Goal: Transaction & Acquisition: Purchase product/service

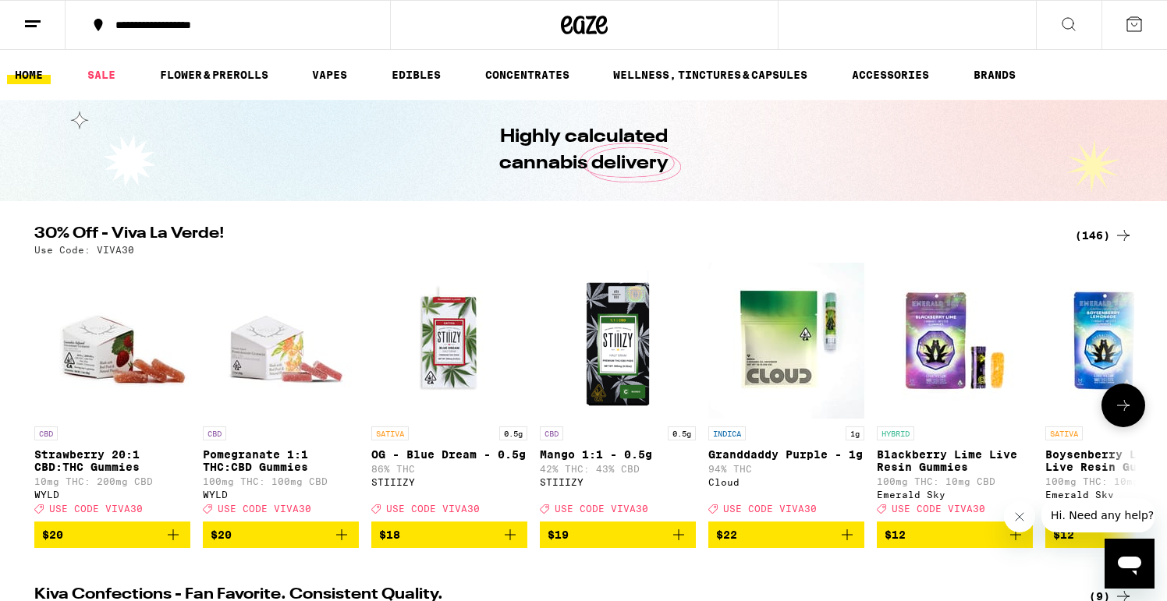
click at [1123, 415] on icon at bounding box center [1123, 405] width 19 height 19
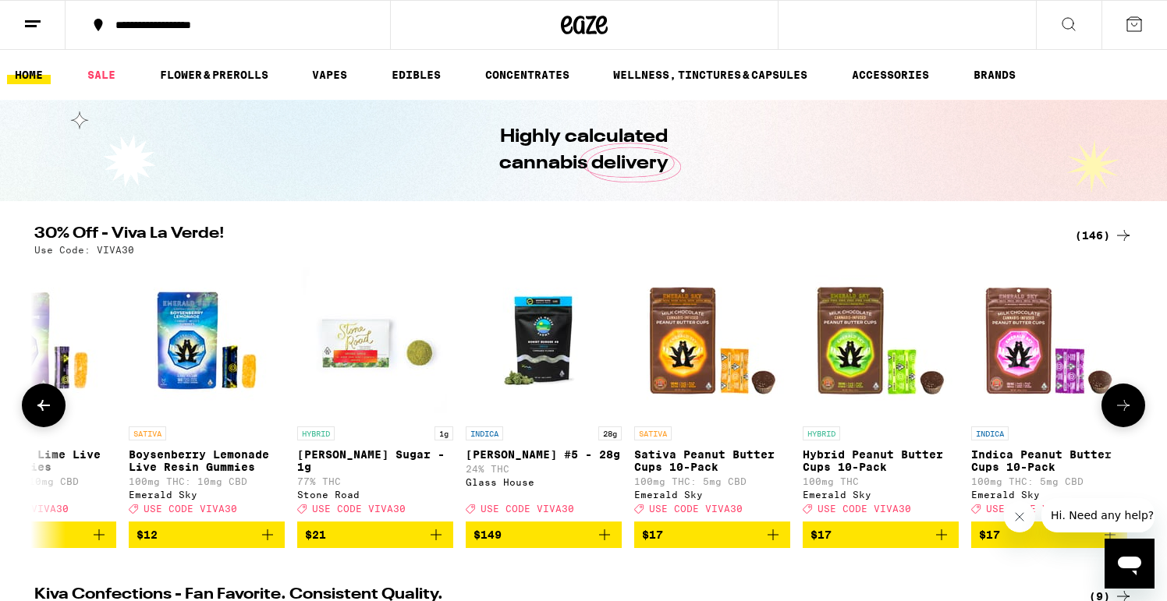
click at [1123, 415] on icon at bounding box center [1123, 405] width 19 height 19
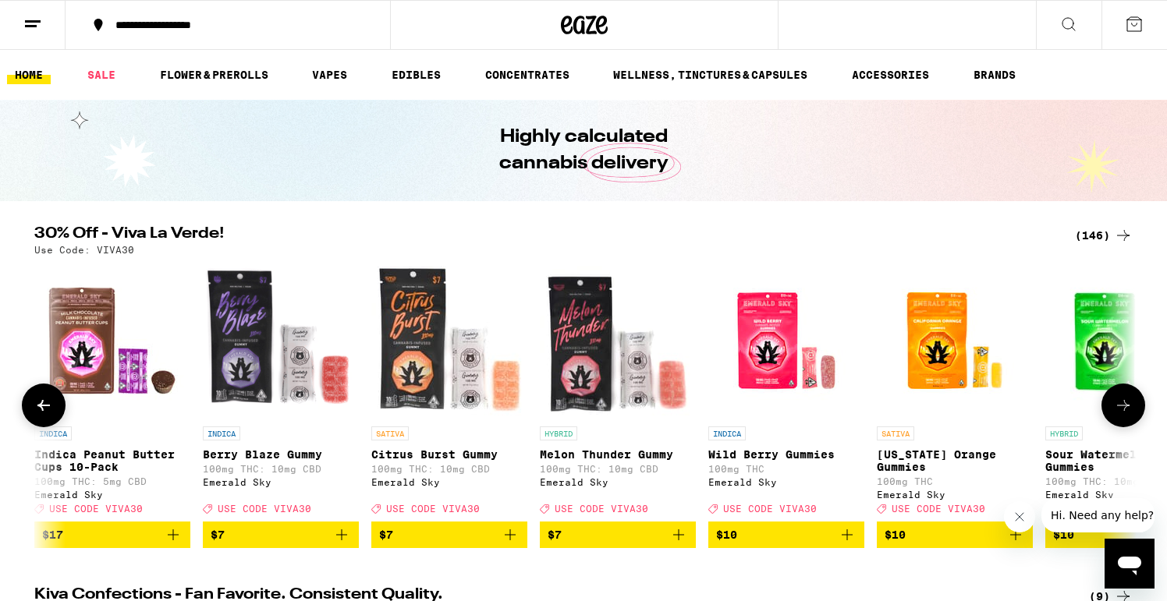
click at [1123, 415] on icon at bounding box center [1123, 405] width 19 height 19
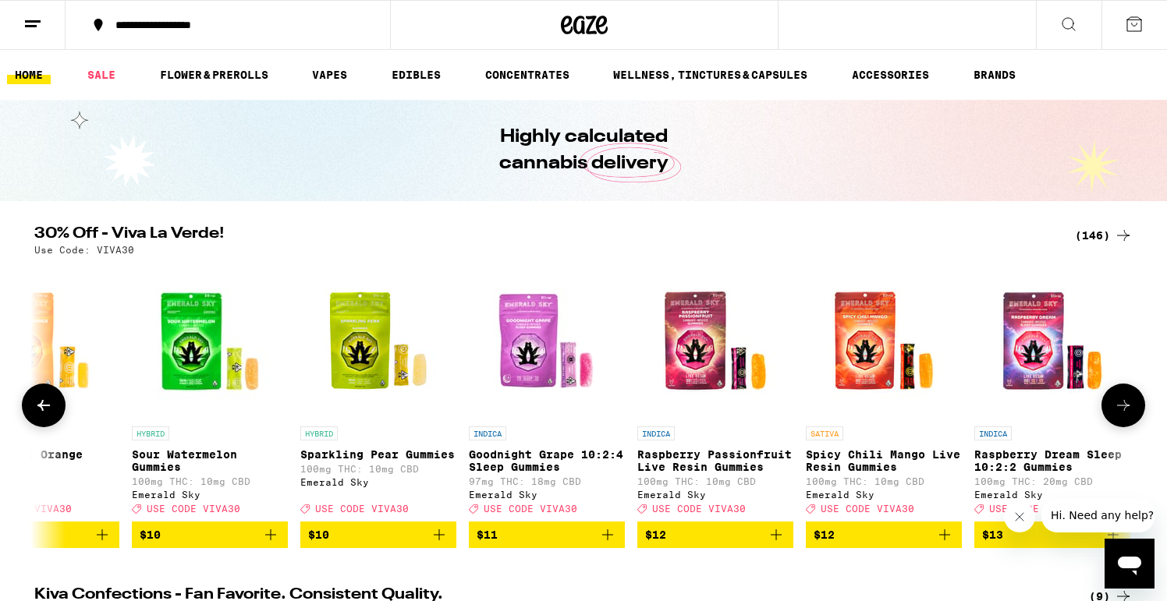
click at [1123, 415] on icon at bounding box center [1123, 405] width 19 height 19
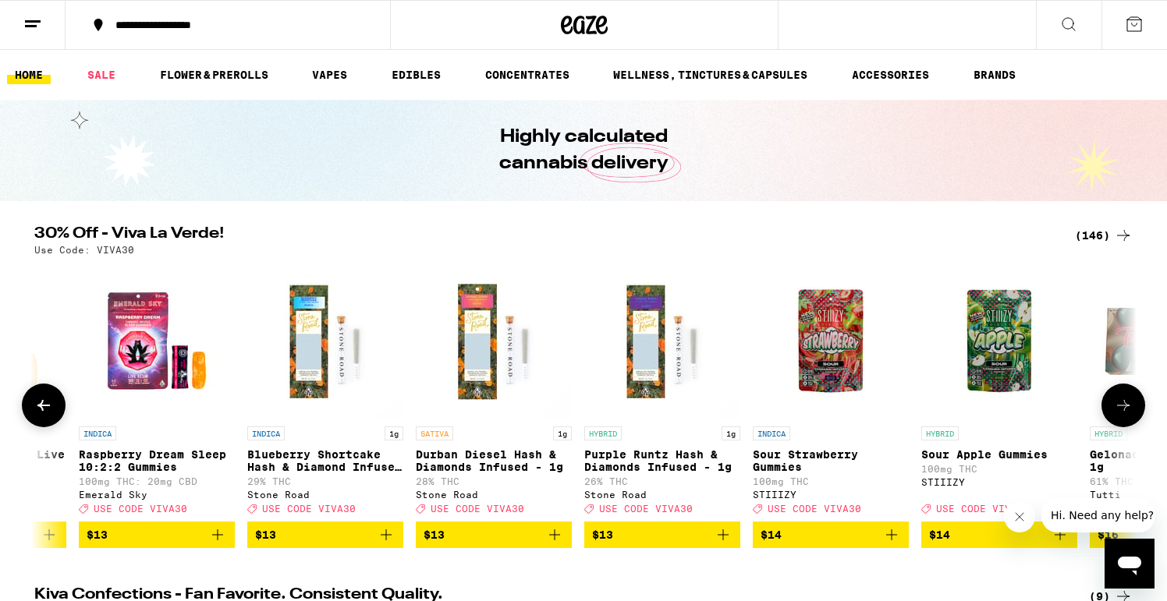
click at [1123, 415] on icon at bounding box center [1123, 405] width 19 height 19
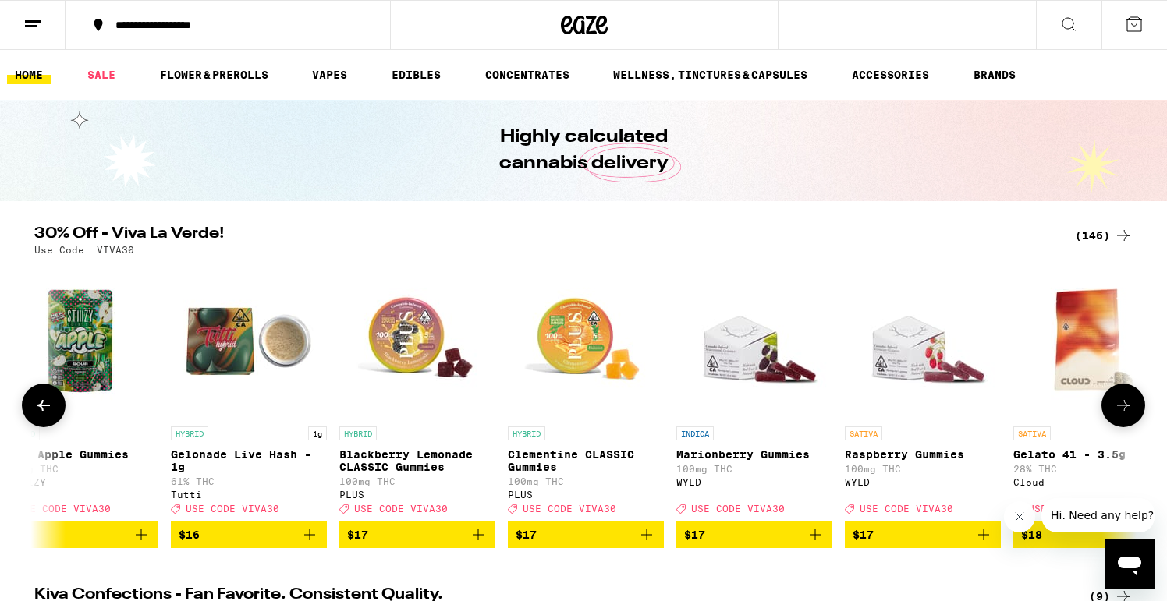
scroll to position [0, 4594]
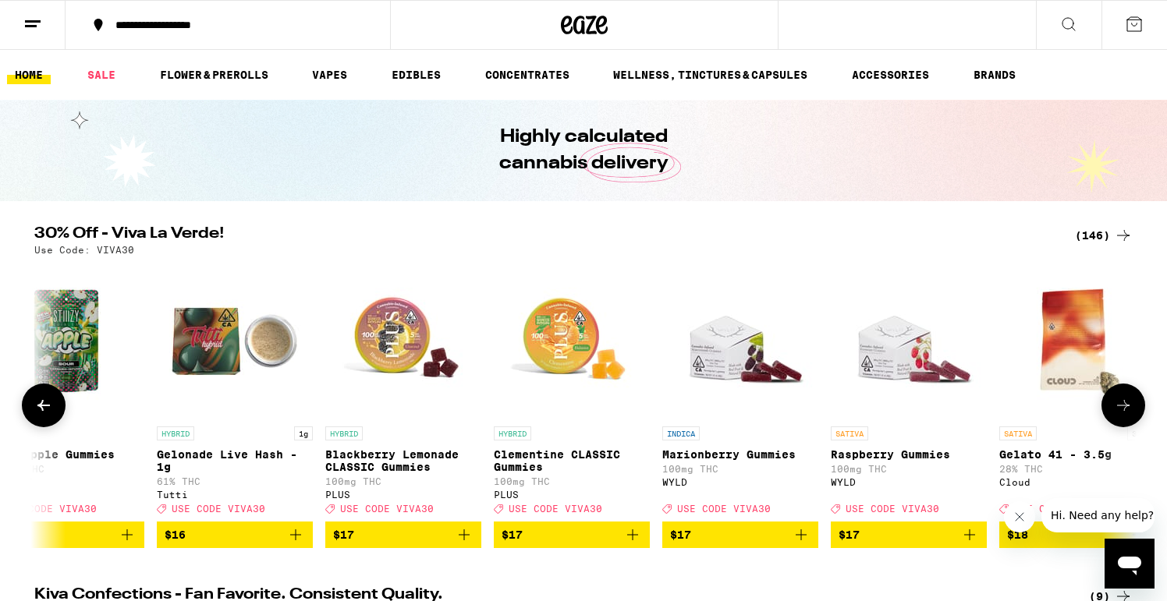
click at [41, 423] on button at bounding box center [44, 406] width 44 height 44
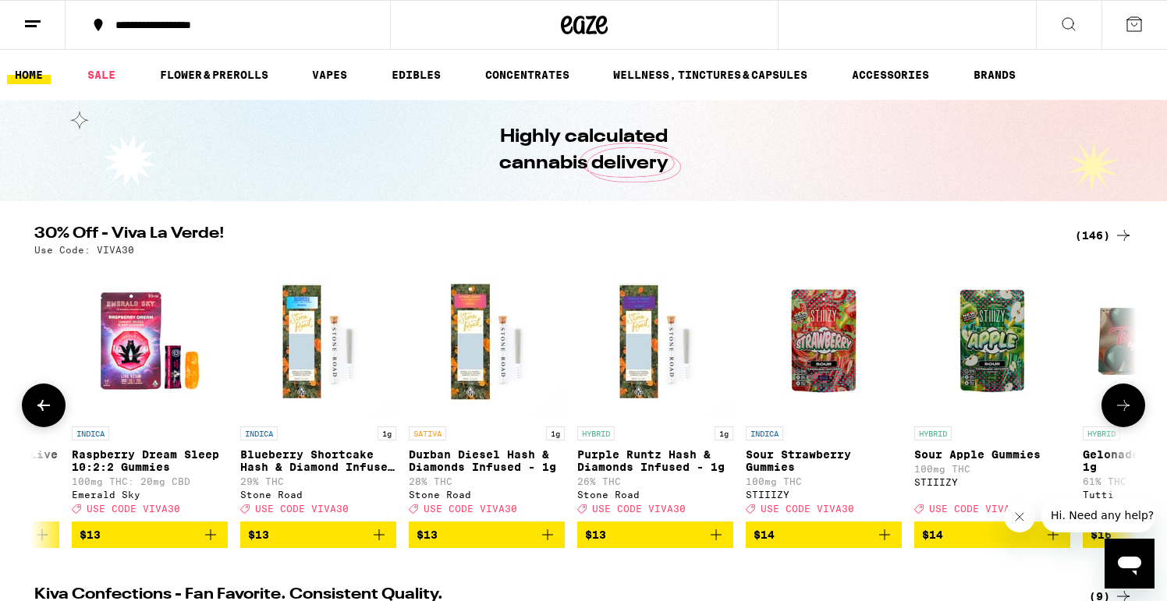
scroll to position [0, 3666]
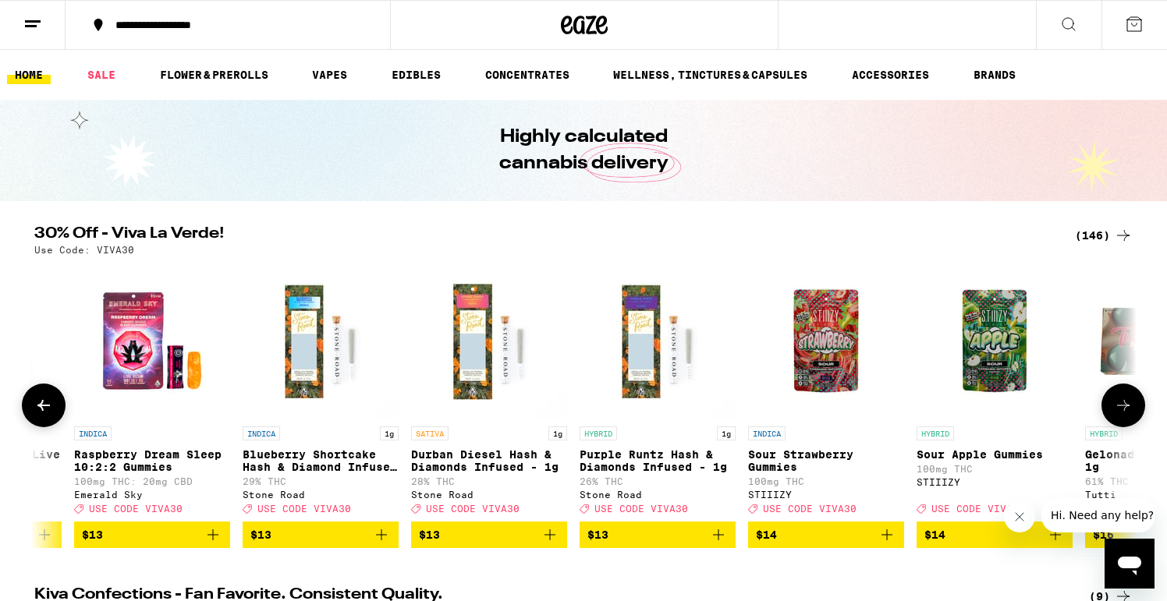
click at [381, 544] on icon "Add to bag" at bounding box center [381, 535] width 19 height 19
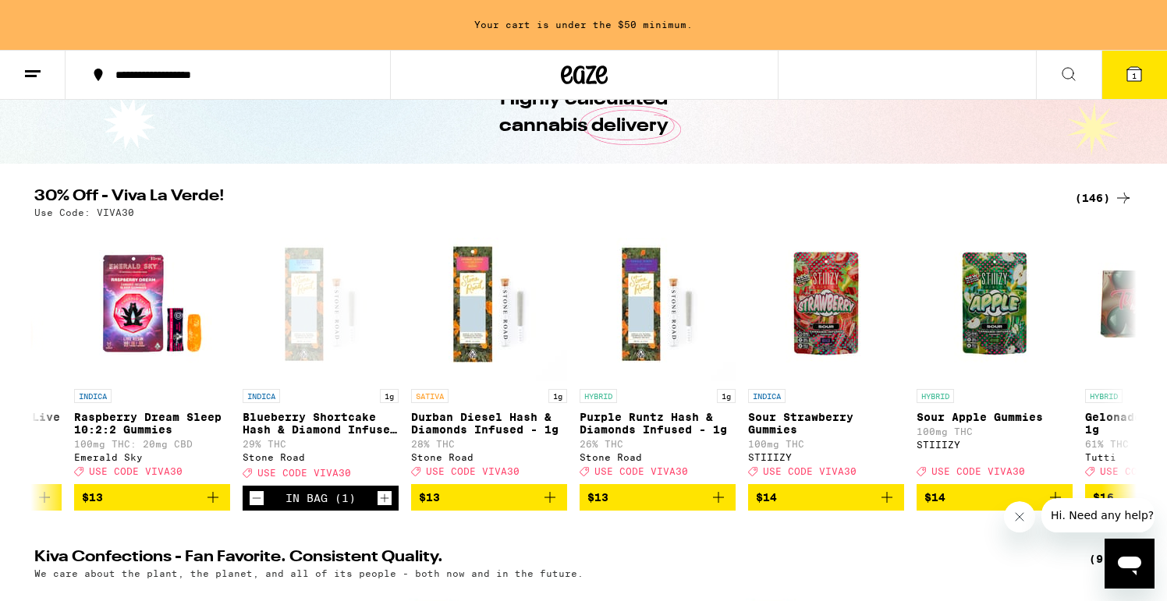
scroll to position [134, 0]
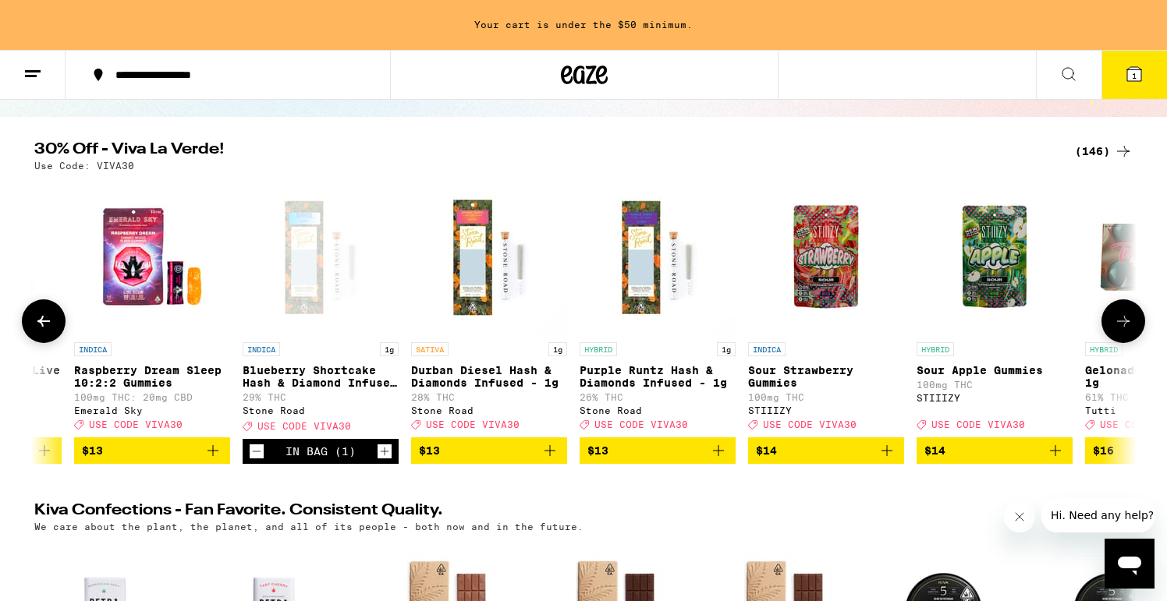
click at [547, 460] on icon "Add to bag" at bounding box center [549, 450] width 19 height 19
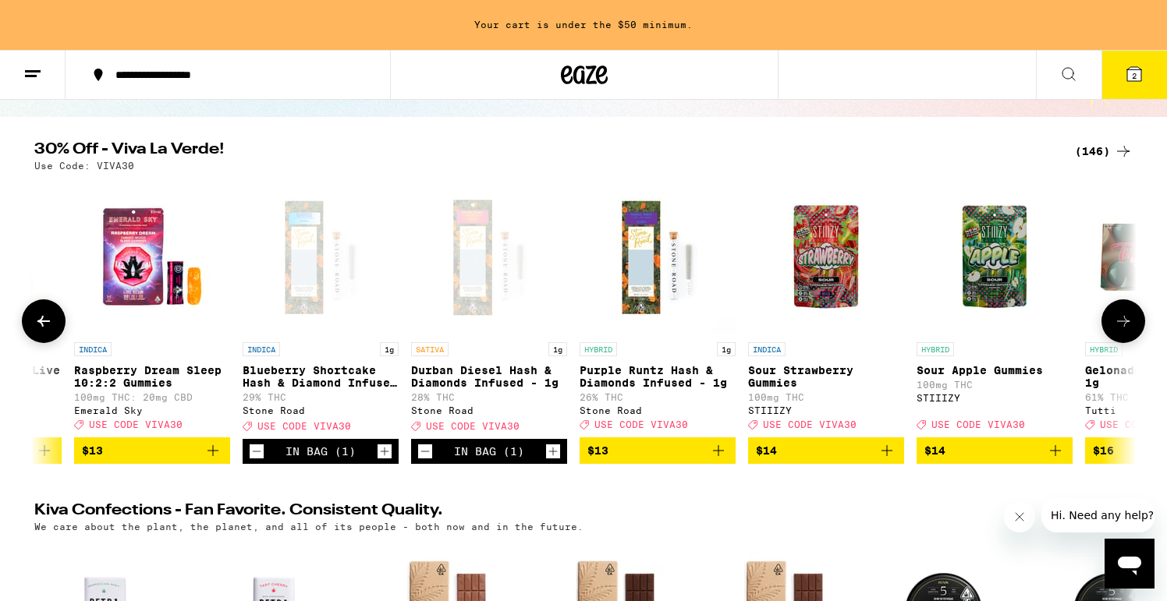
click at [717, 460] on icon "Add to bag" at bounding box center [718, 450] width 19 height 19
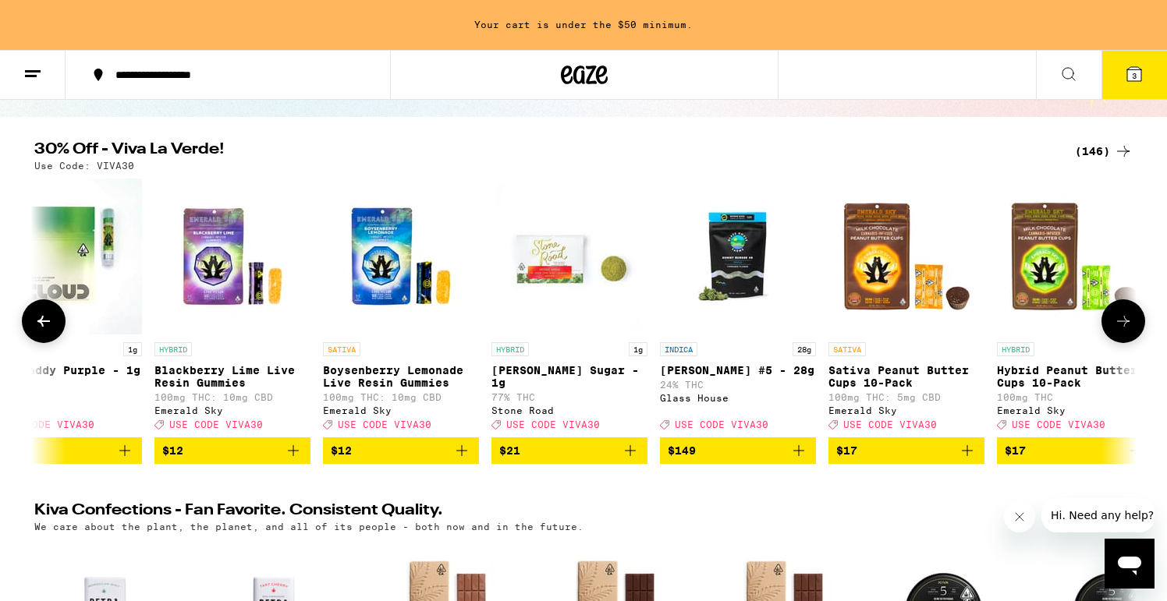
scroll to position [0, 605]
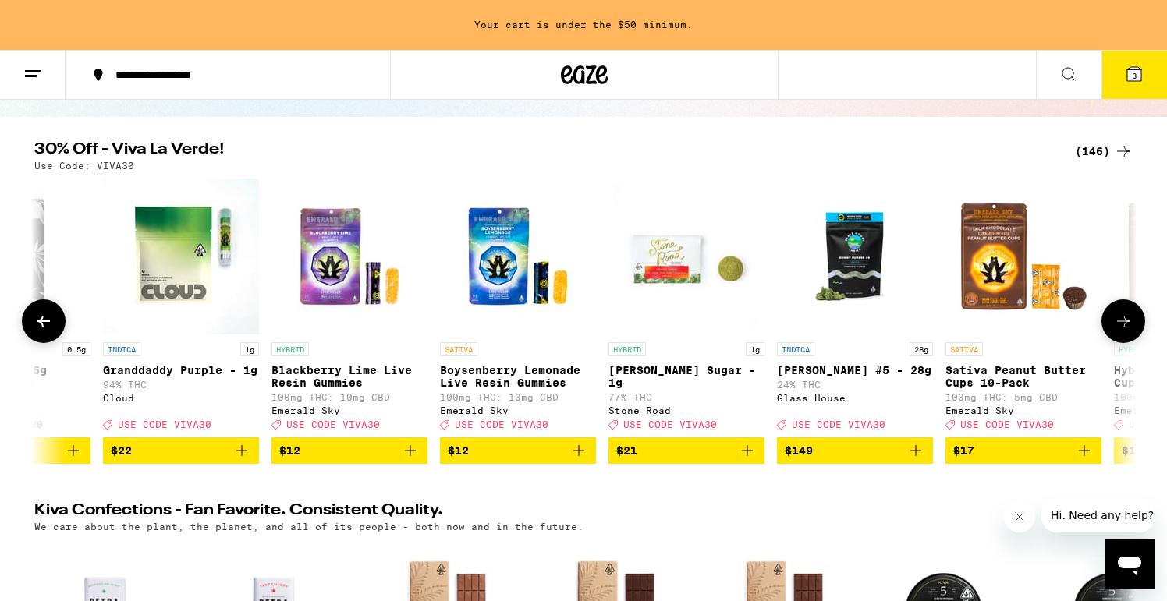
click at [688, 270] on img "Open page for Oreo Biscotti Sugar - 1g from Stone Road" at bounding box center [686, 257] width 156 height 156
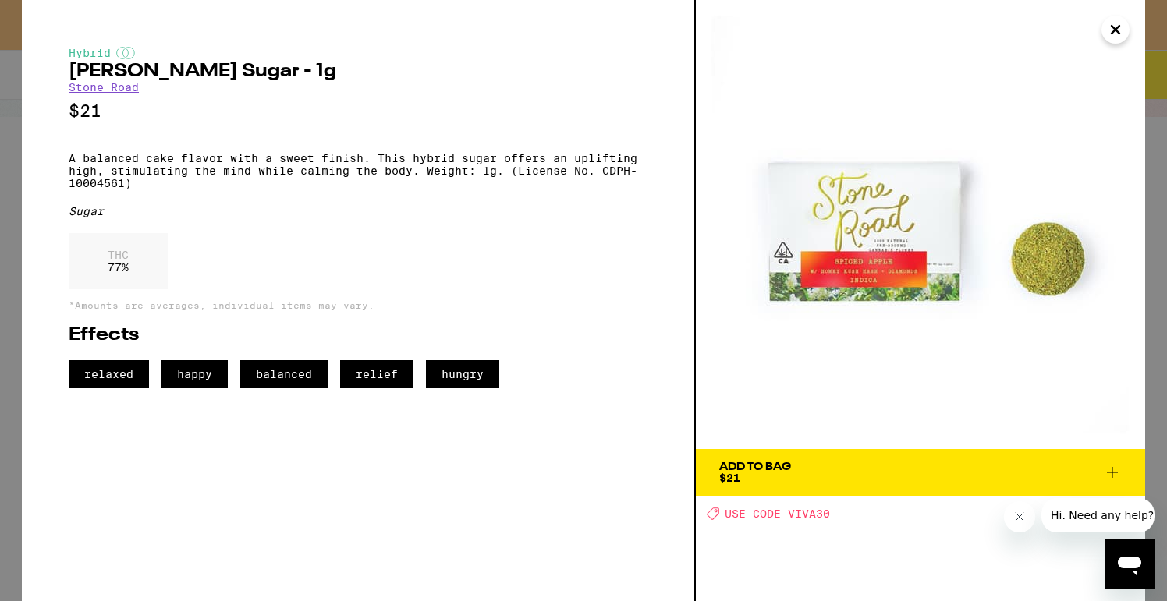
click at [869, 479] on span "Add To Bag $21" at bounding box center [920, 473] width 402 height 22
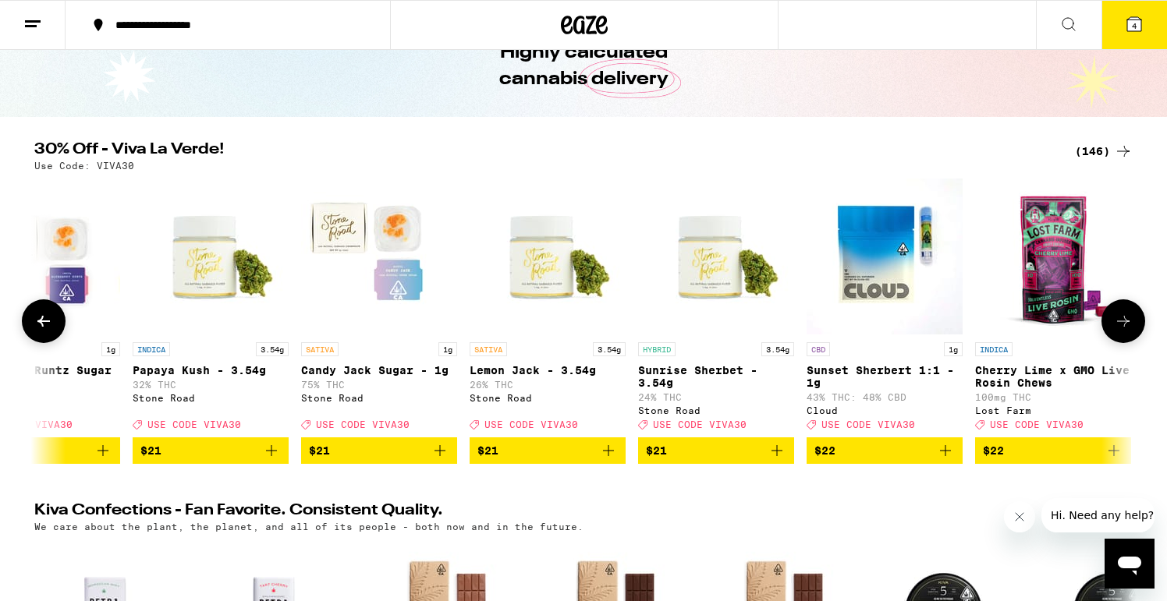
scroll to position [0, 10765]
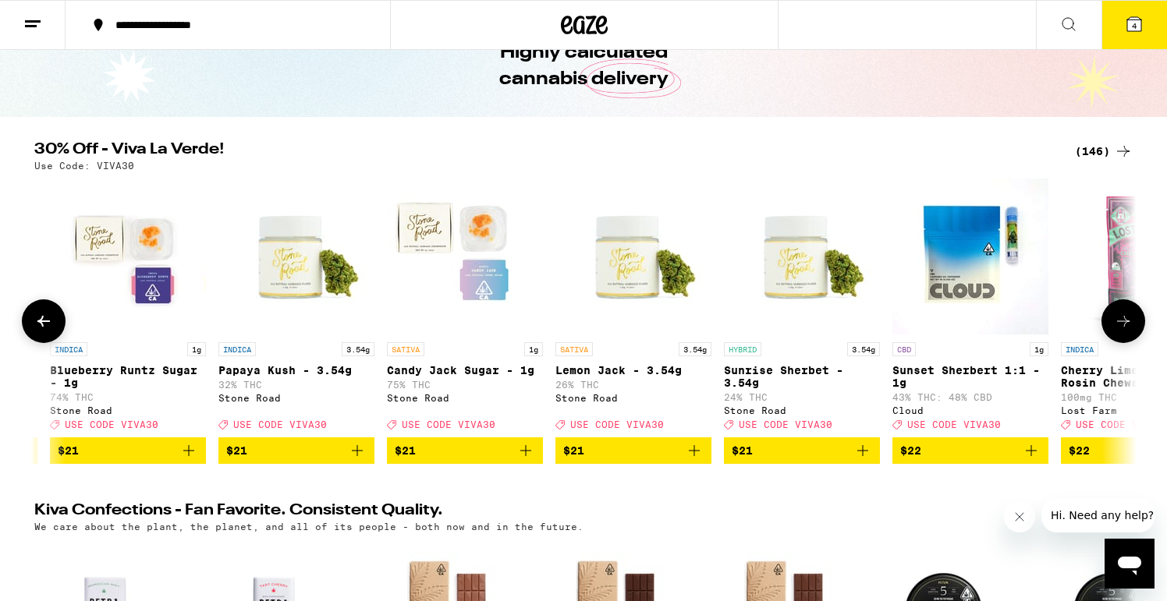
click at [862, 456] on icon "Add to bag" at bounding box center [862, 450] width 11 height 11
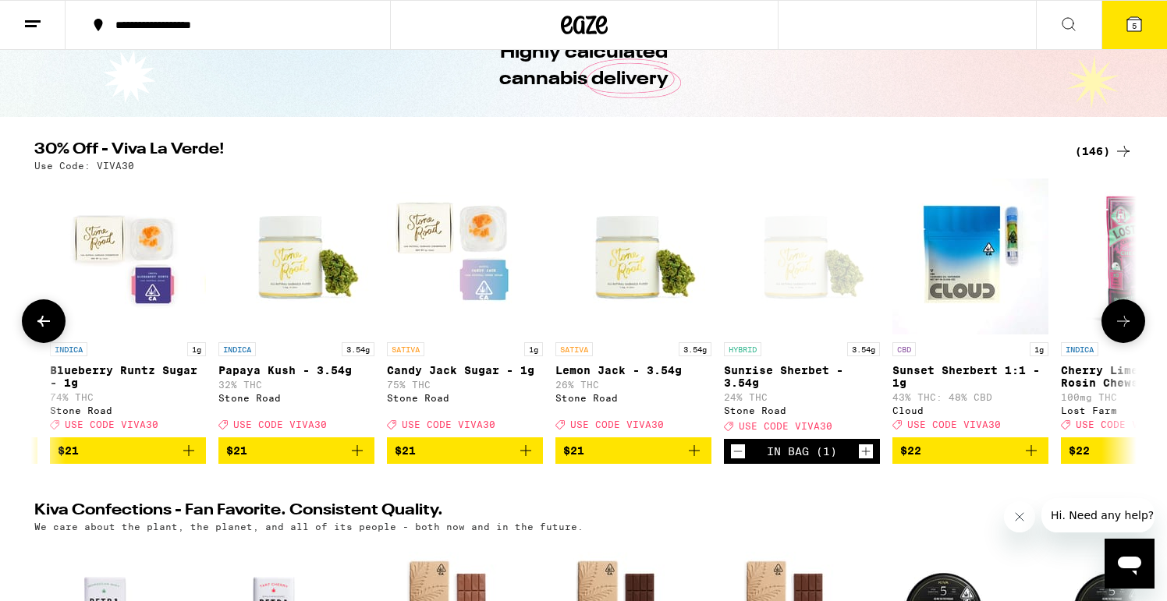
click at [1117, 327] on icon at bounding box center [1123, 321] width 19 height 19
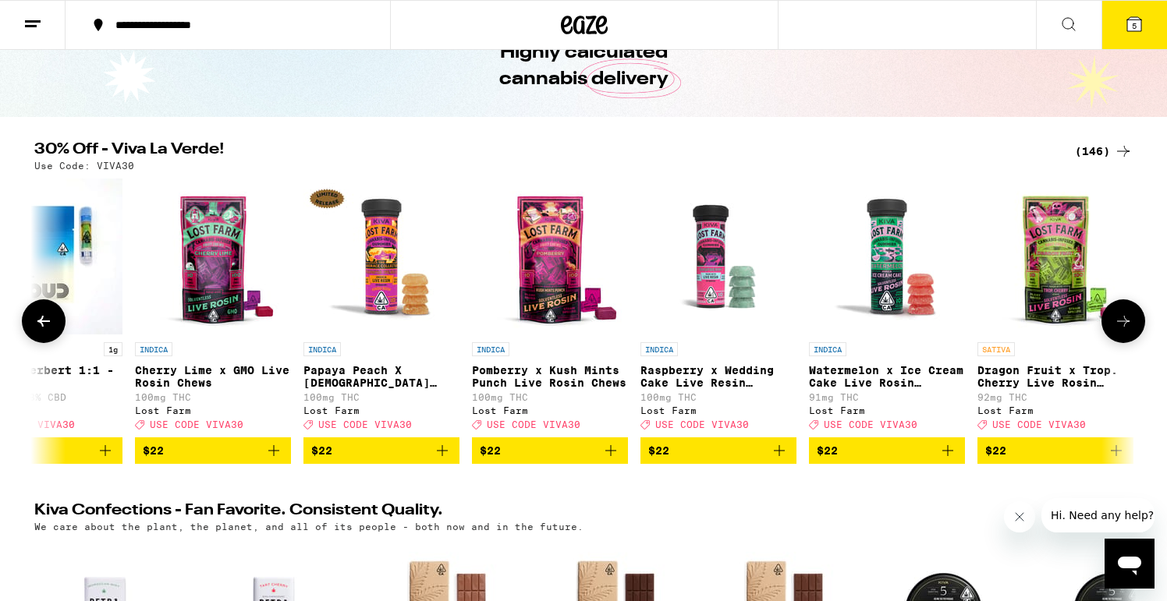
click at [1117, 327] on icon at bounding box center [1123, 321] width 19 height 19
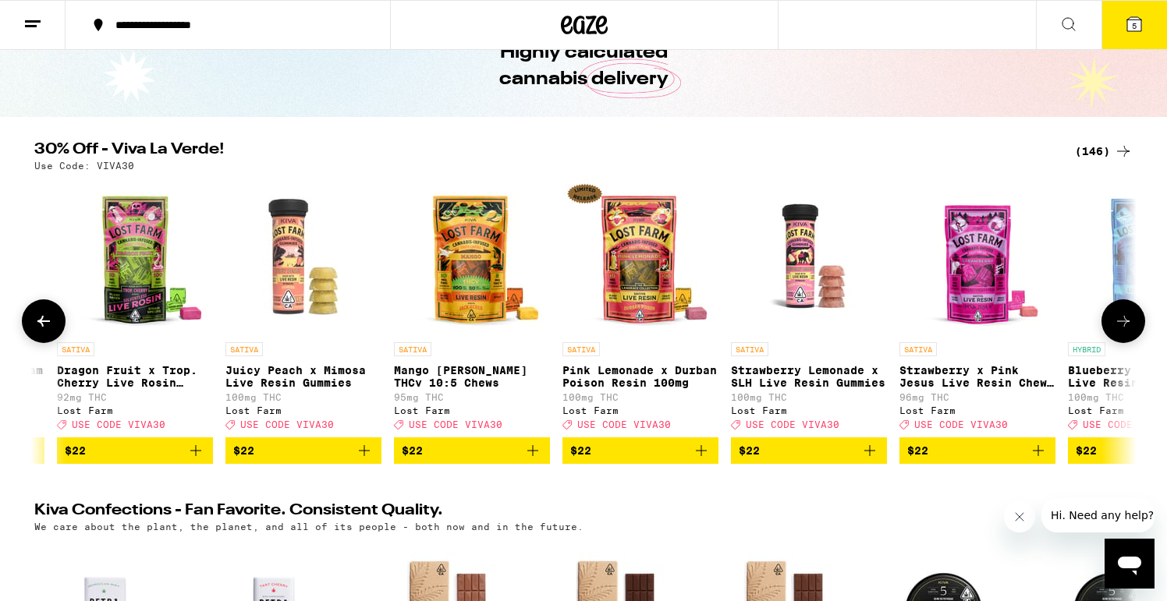
click at [1117, 327] on icon at bounding box center [1123, 321] width 19 height 19
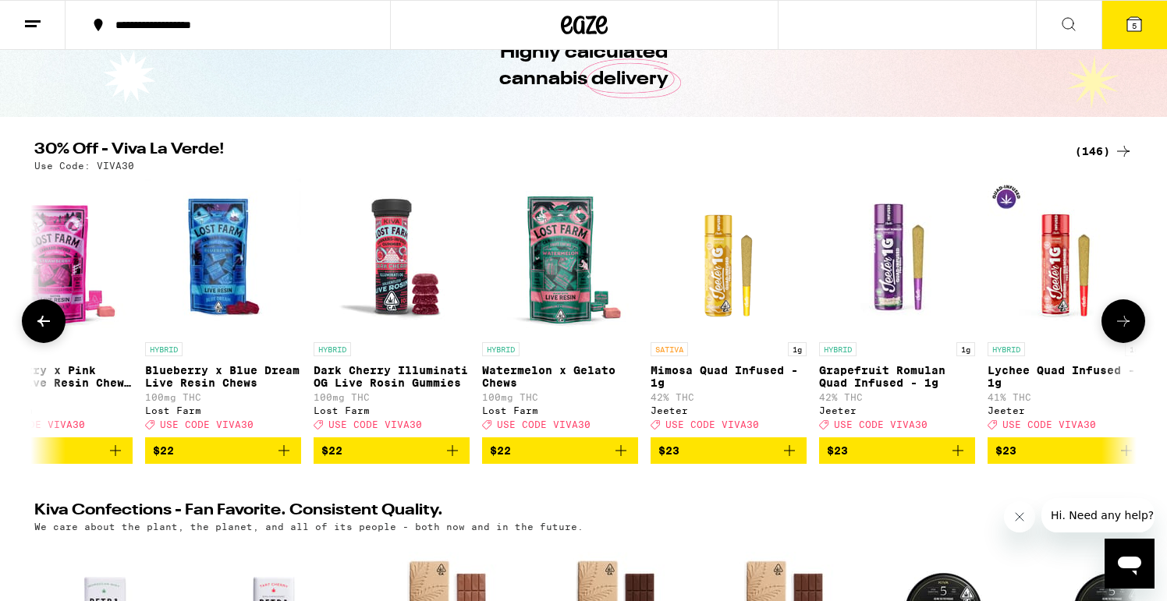
click at [1117, 327] on icon at bounding box center [1123, 321] width 19 height 19
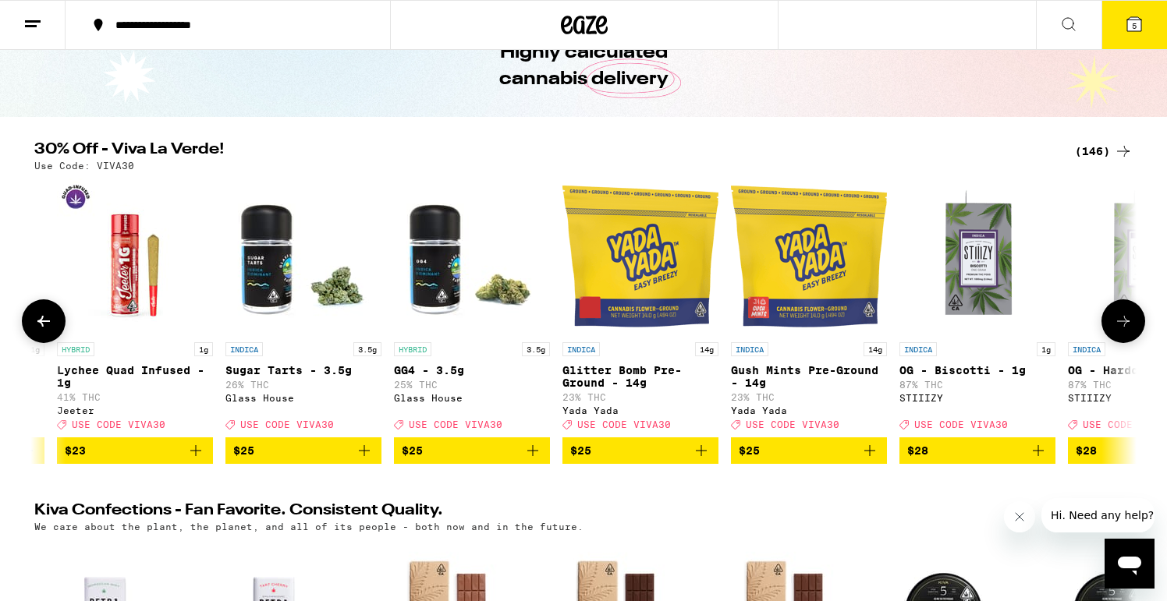
click at [1117, 327] on icon at bounding box center [1123, 321] width 19 height 19
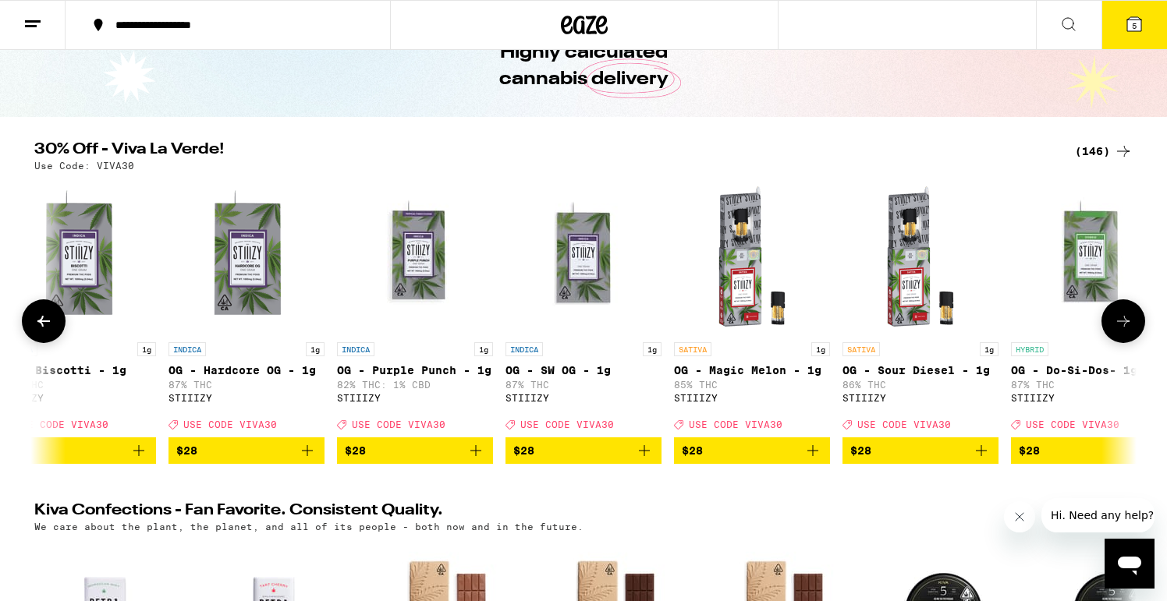
click at [1117, 327] on icon at bounding box center [1123, 321] width 19 height 19
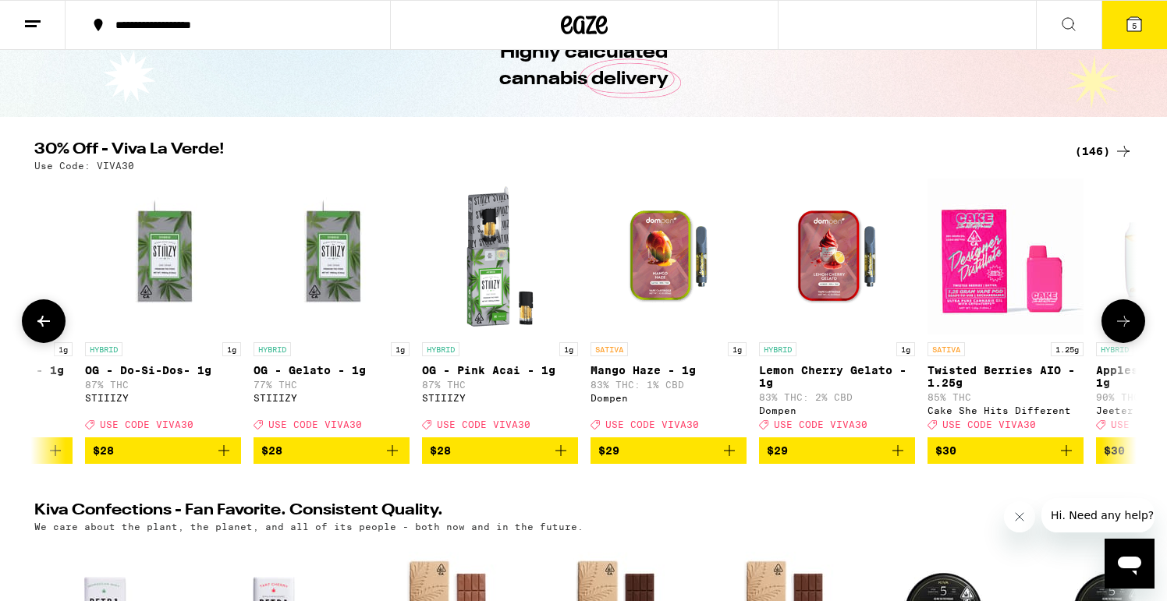
scroll to position [0, 16300]
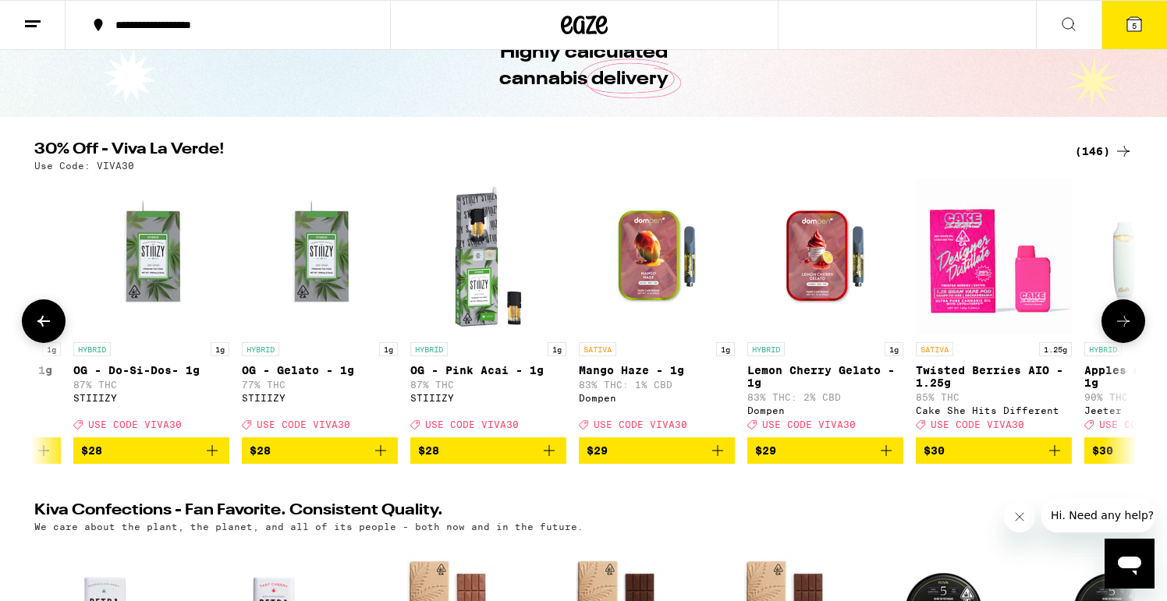
click at [1117, 327] on icon at bounding box center [1123, 321] width 19 height 19
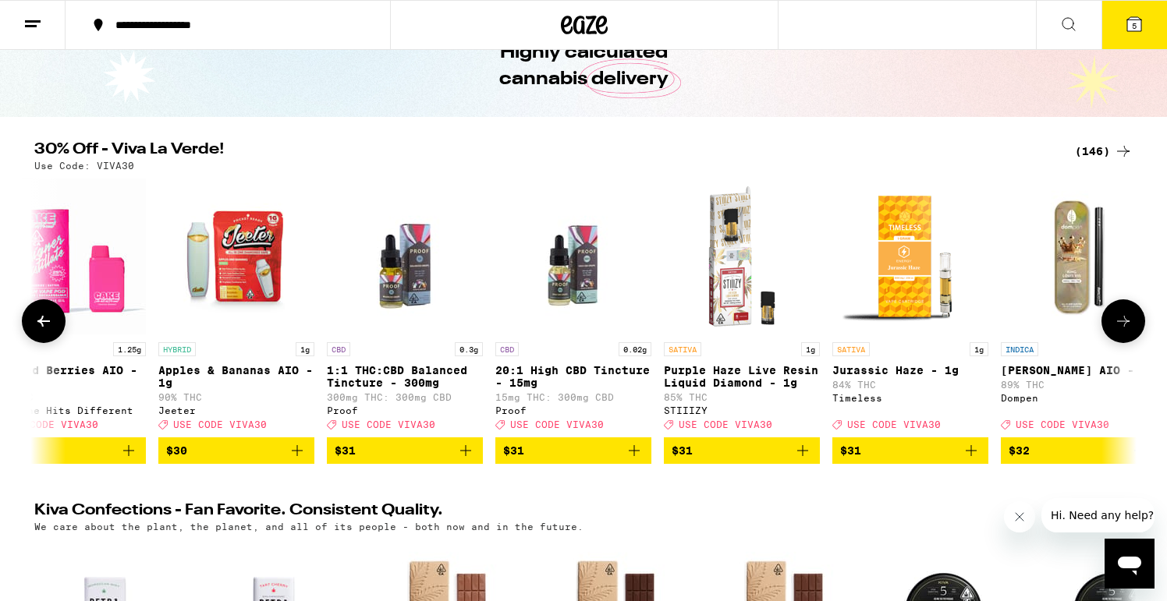
scroll to position [0, 17228]
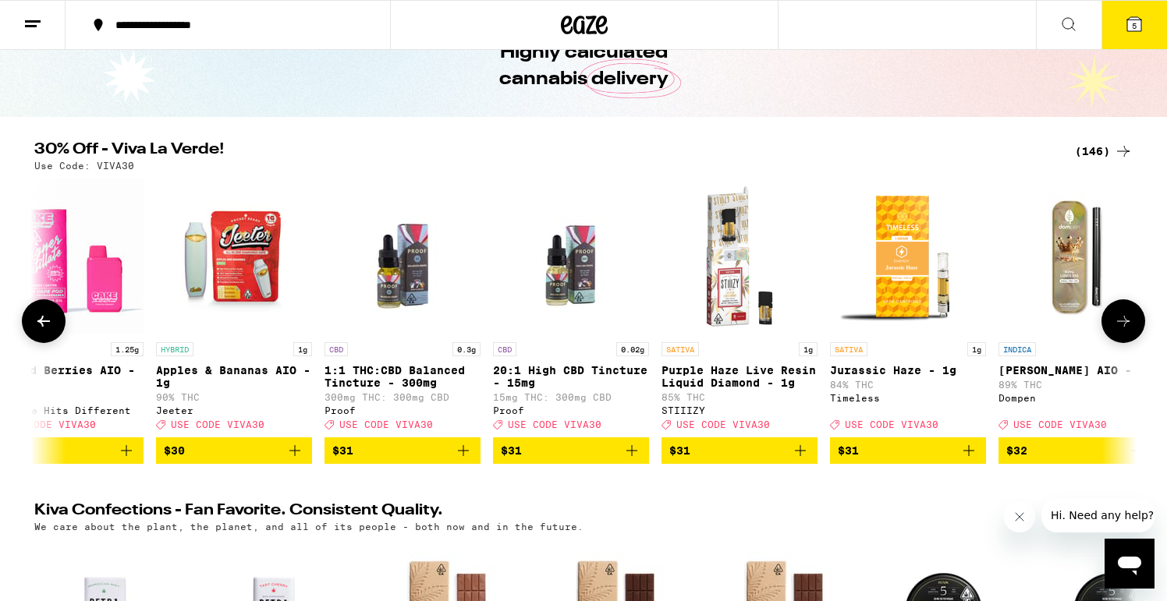
click at [1117, 327] on icon at bounding box center [1123, 321] width 12 height 11
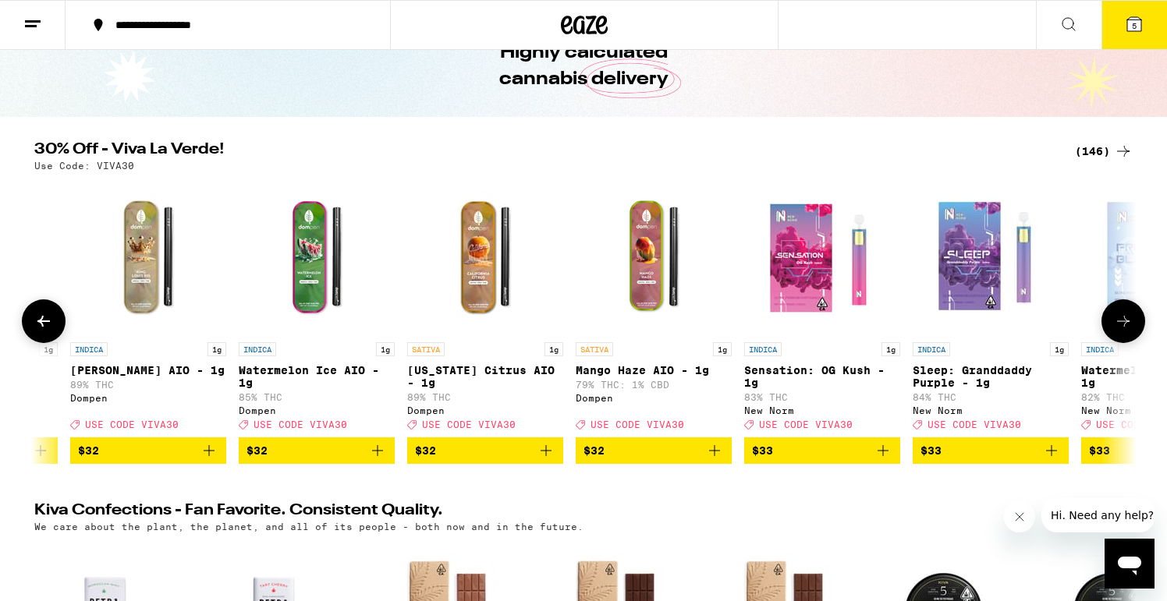
click at [1117, 327] on icon at bounding box center [1123, 321] width 12 height 11
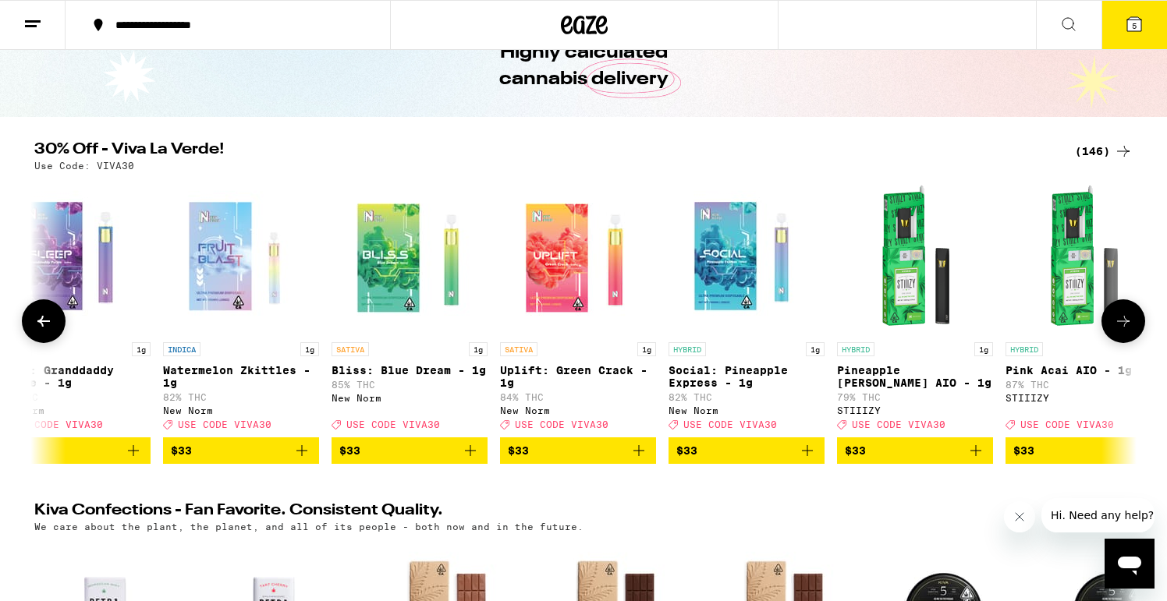
click at [1117, 327] on icon at bounding box center [1123, 321] width 12 height 11
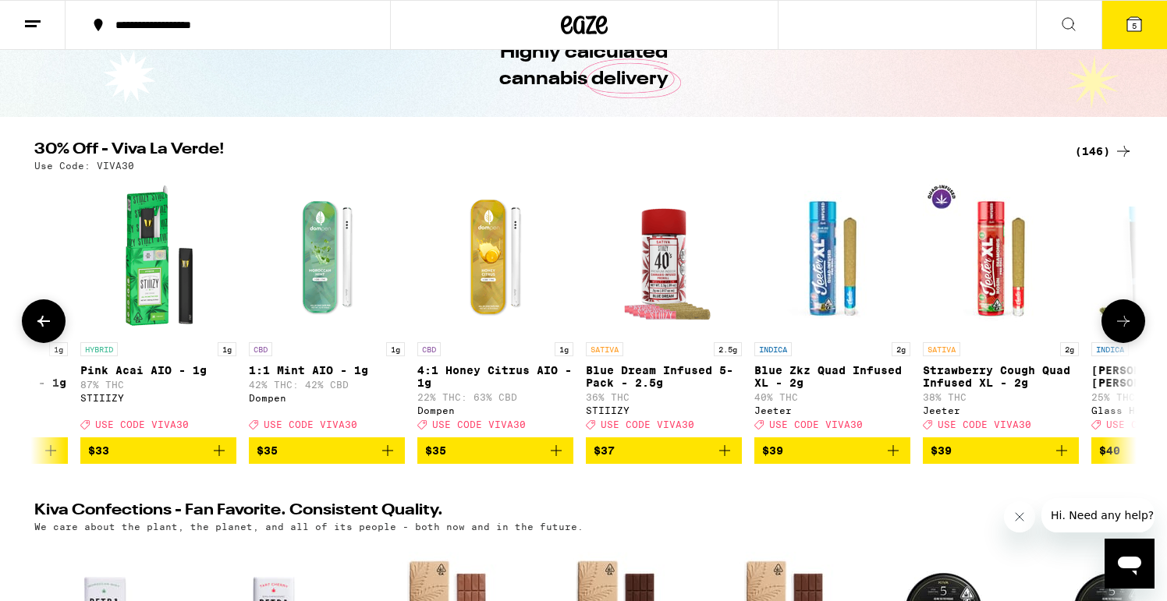
click at [1117, 327] on icon at bounding box center [1123, 321] width 12 height 11
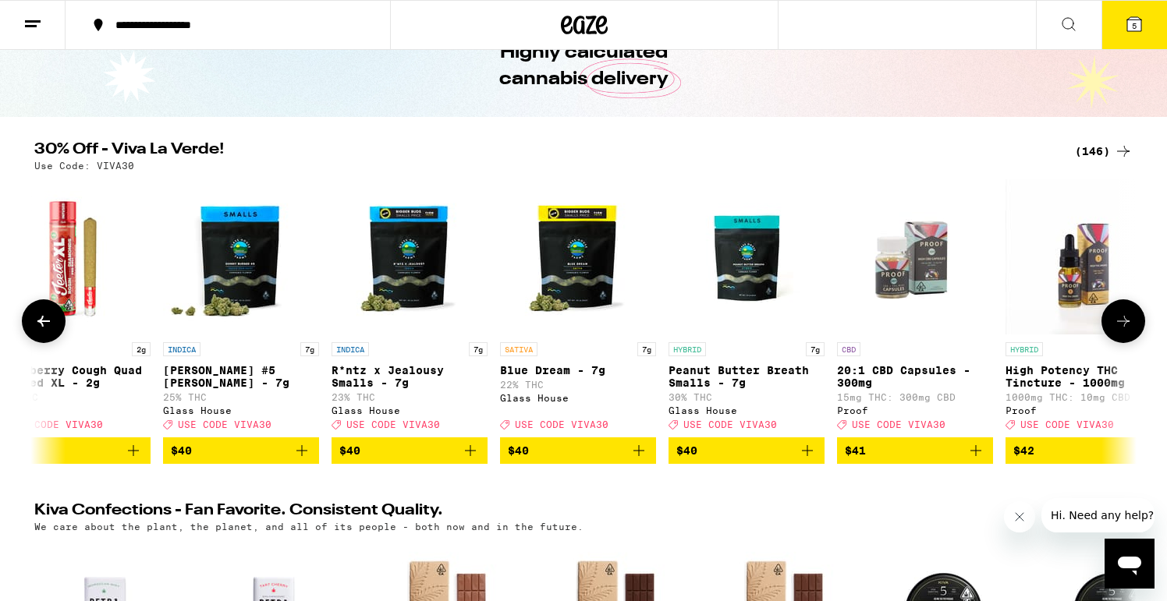
click at [1117, 327] on icon at bounding box center [1123, 321] width 12 height 11
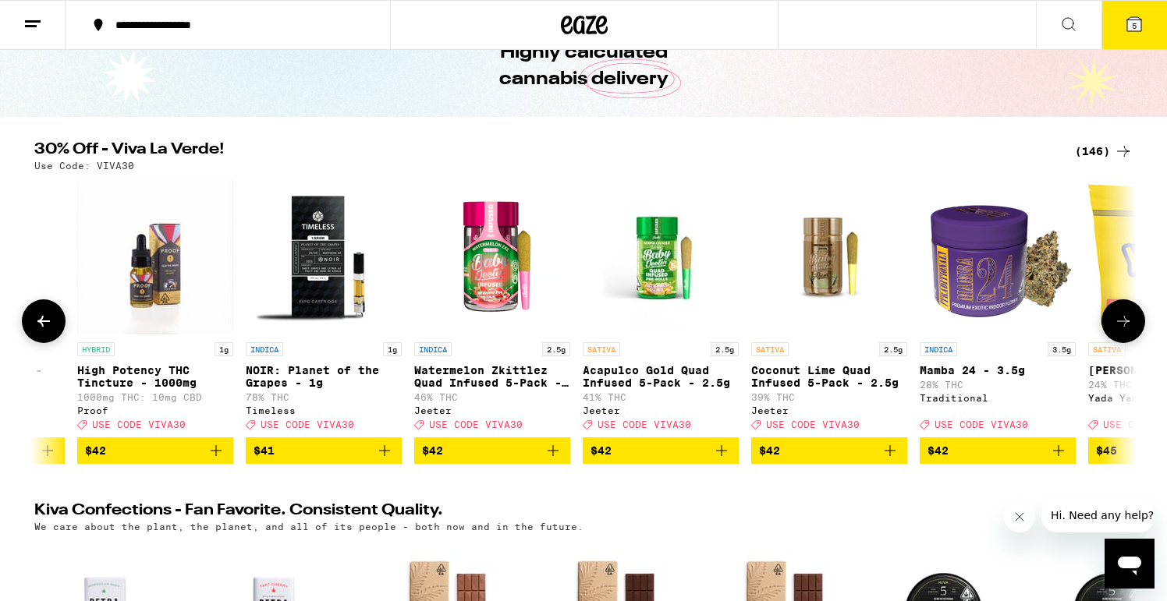
click at [1117, 327] on icon at bounding box center [1123, 321] width 12 height 11
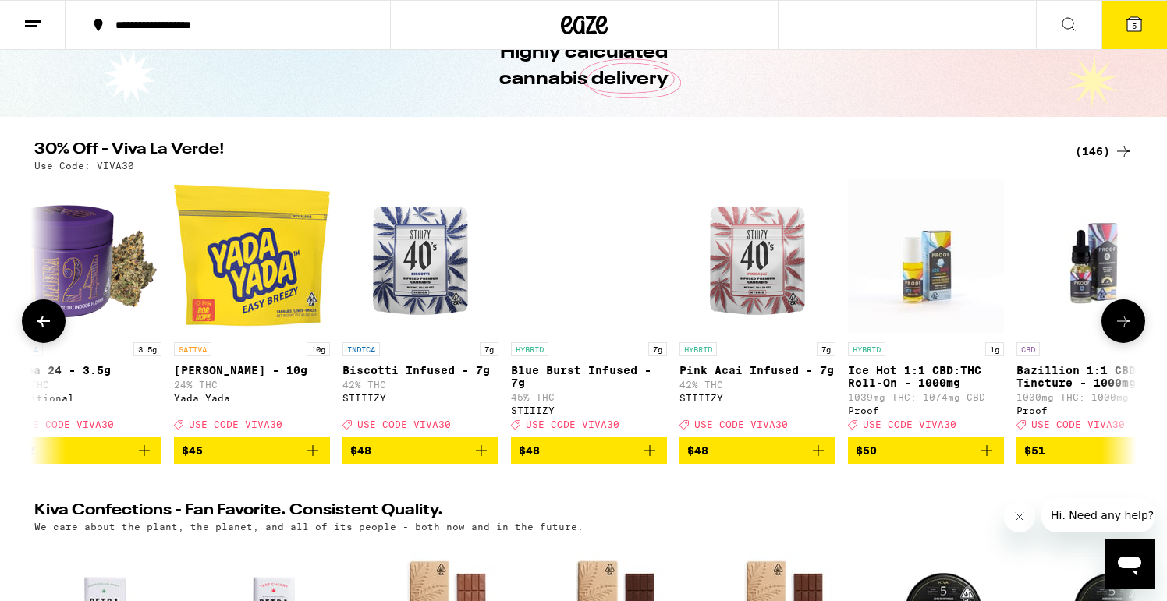
click at [1117, 327] on icon at bounding box center [1123, 321] width 12 height 11
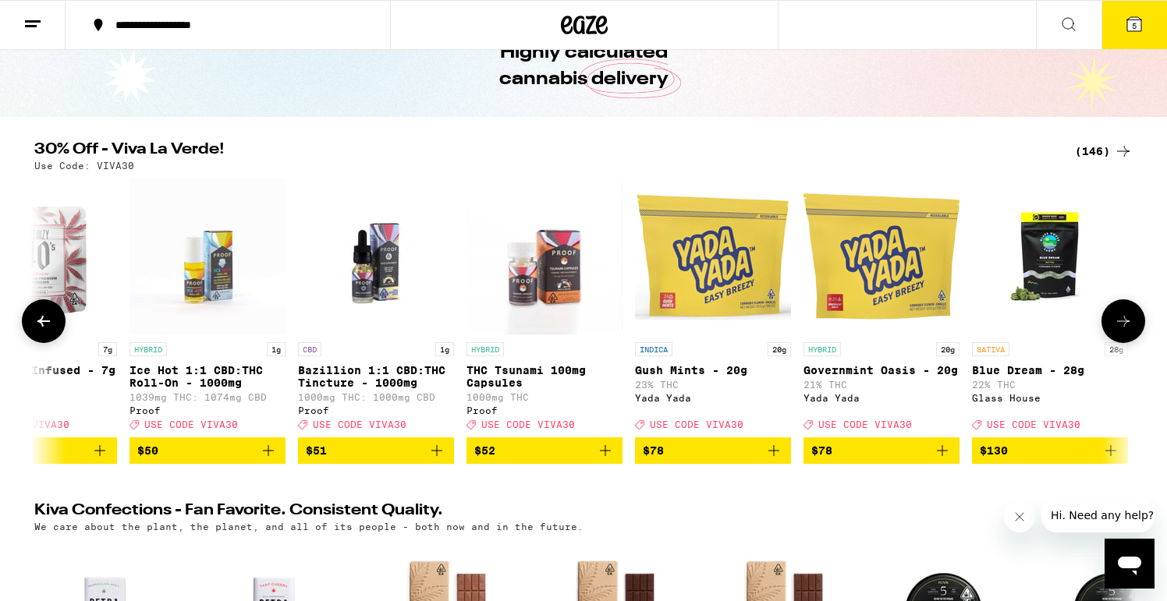
click at [1117, 327] on icon at bounding box center [1123, 321] width 12 height 11
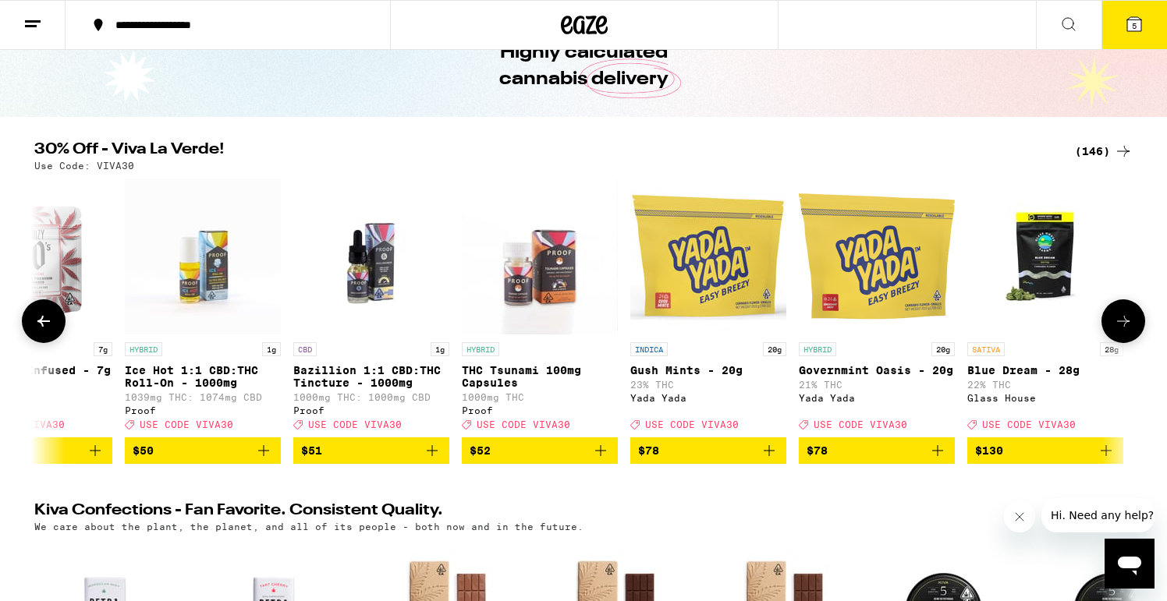
scroll to position [0, 23495]
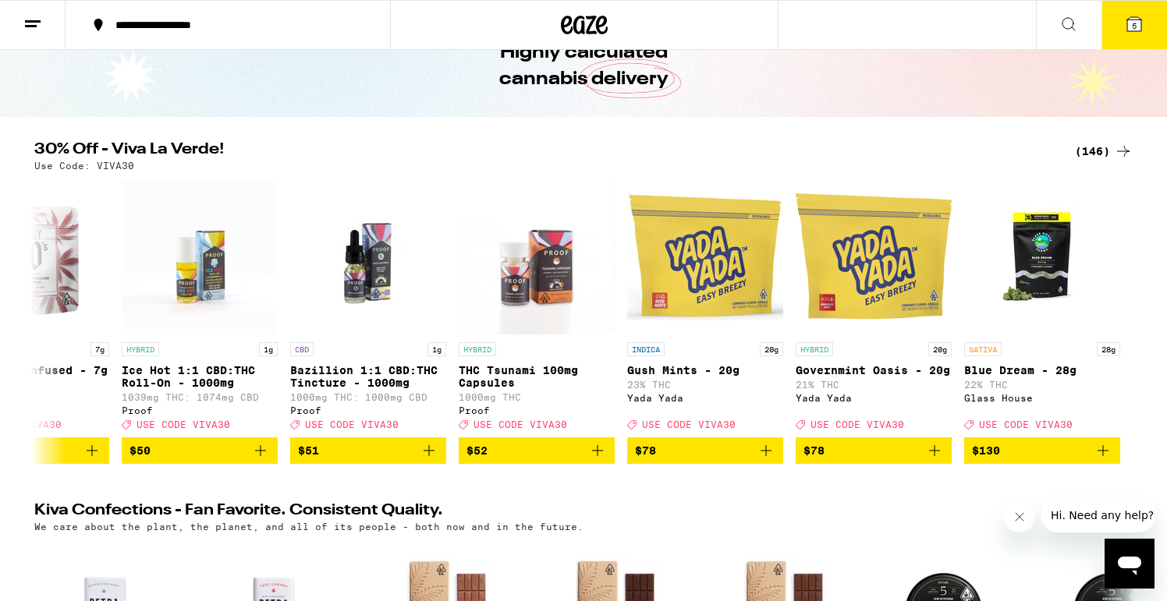
click at [1132, 27] on span "5" at bounding box center [1134, 25] width 5 height 9
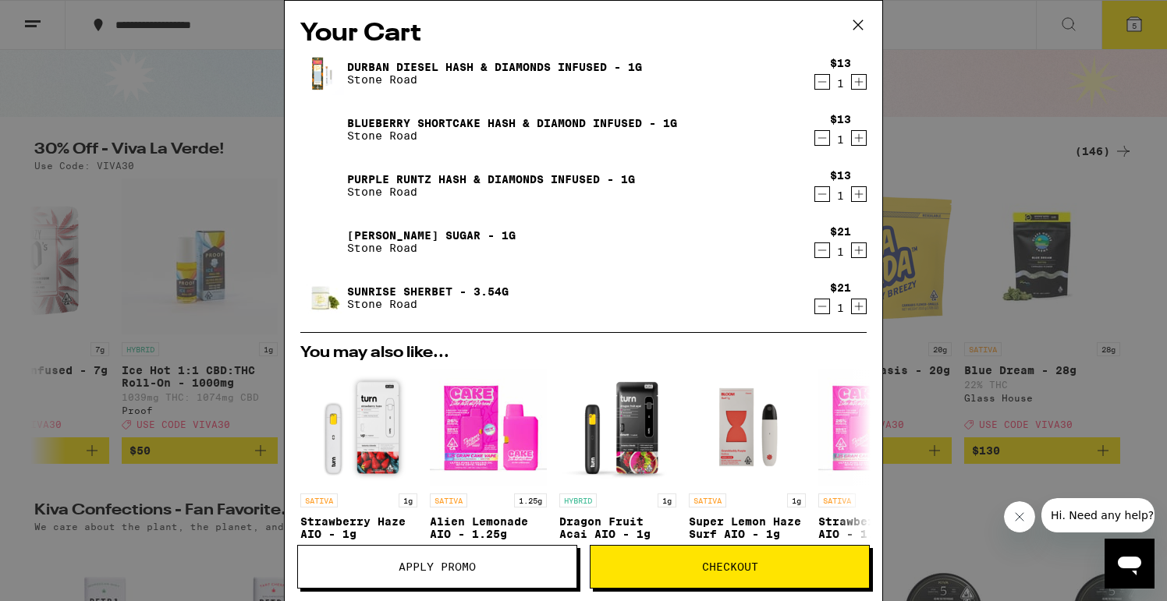
click at [459, 576] on button "Apply Promo" at bounding box center [437, 567] width 280 height 44
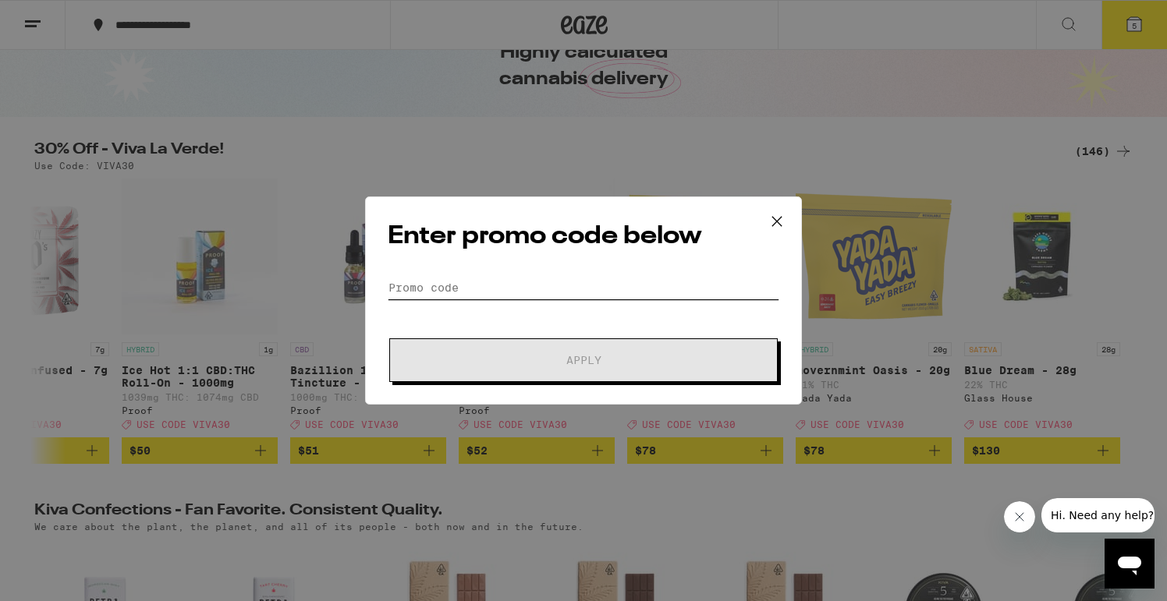
click at [583, 276] on input "Promo Code" at bounding box center [583, 287] width 391 height 23
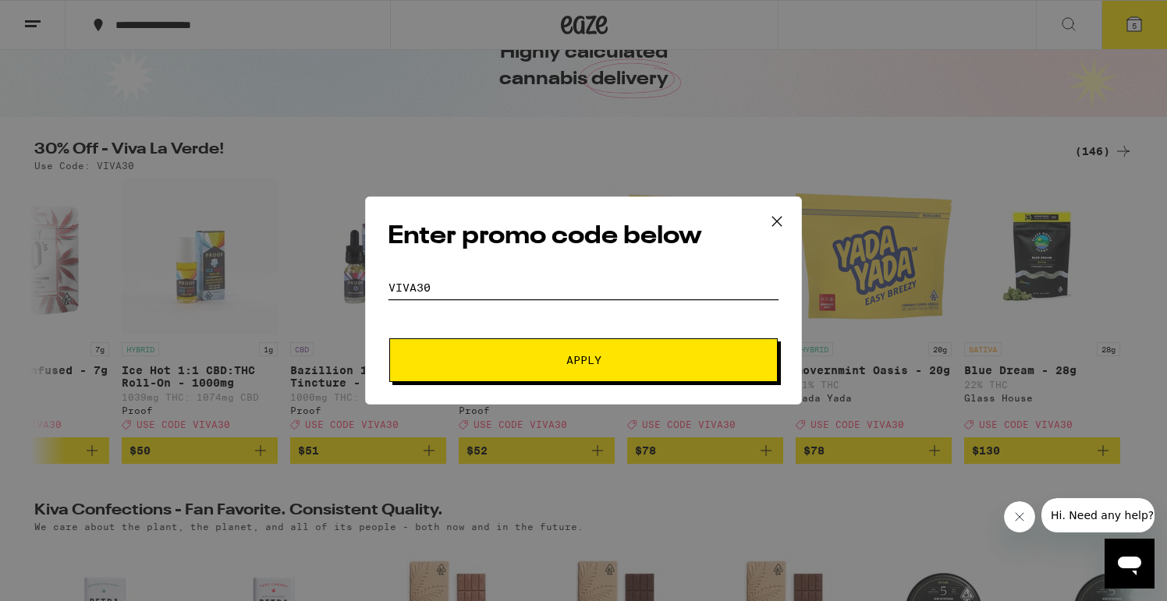
type input "viva30"
click at [595, 345] on button "Apply" at bounding box center [583, 360] width 388 height 44
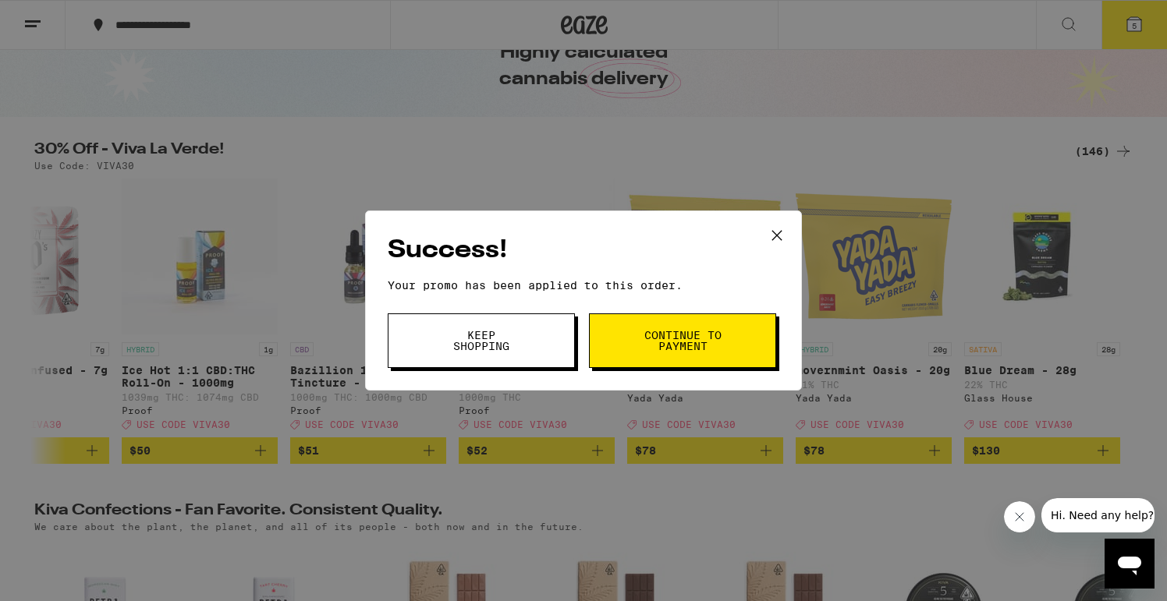
click at [479, 342] on span "Keep Shopping" at bounding box center [481, 341] width 80 height 22
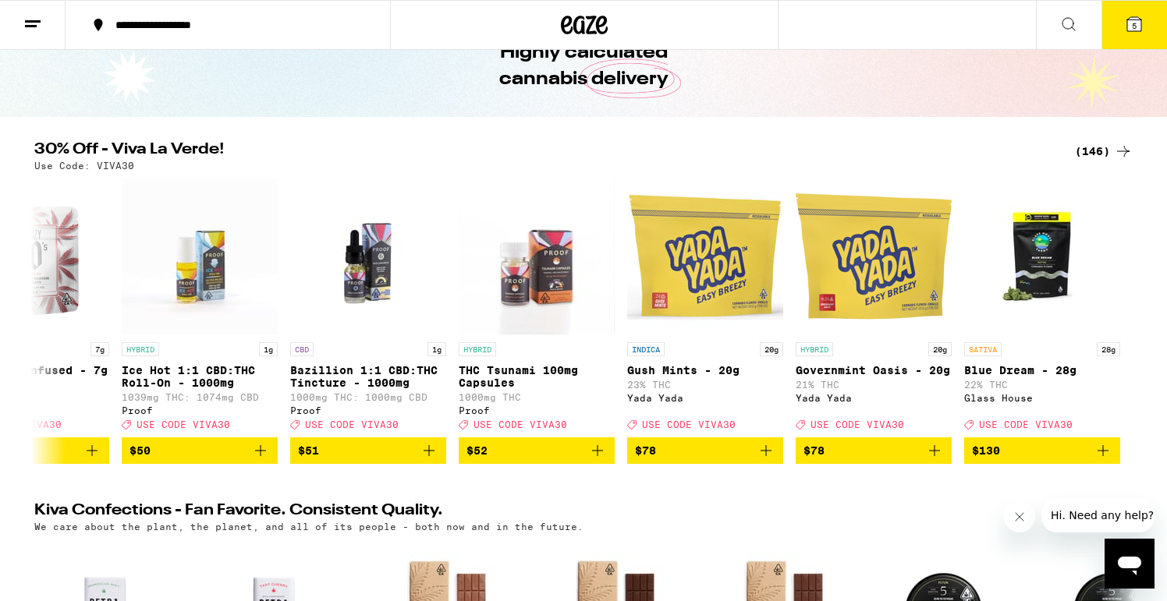
click at [1140, 28] on icon at bounding box center [1134, 24] width 14 height 14
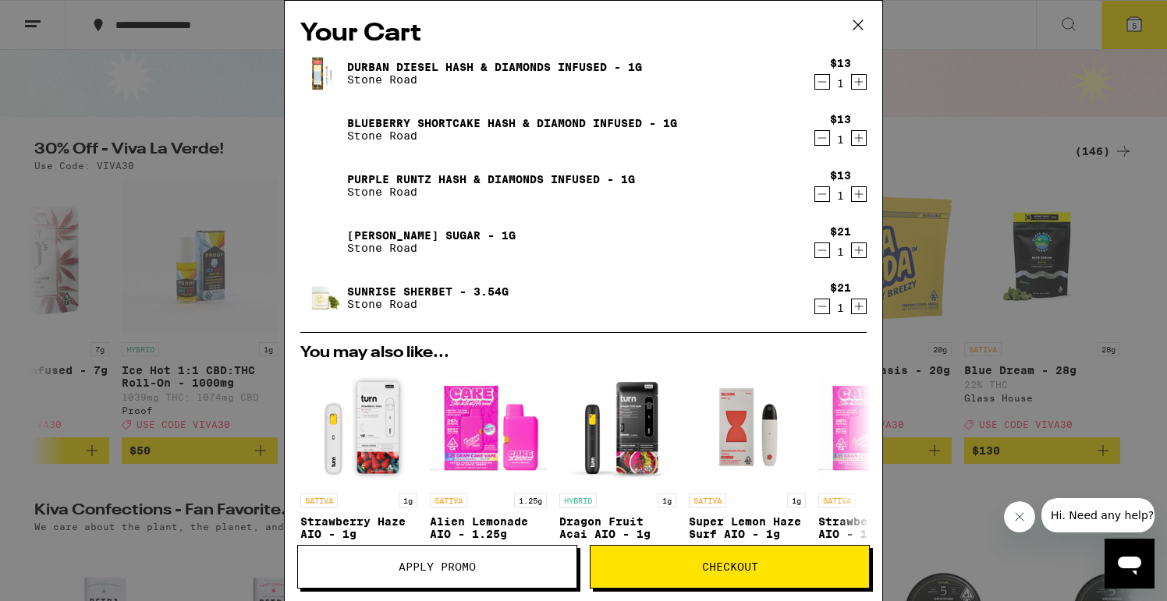
click at [141, 208] on div "Your Cart Durban Diesel Hash & Diamonds Infused - 1g Stone Road $13 1 Blueberry…" at bounding box center [583, 300] width 1167 height 601
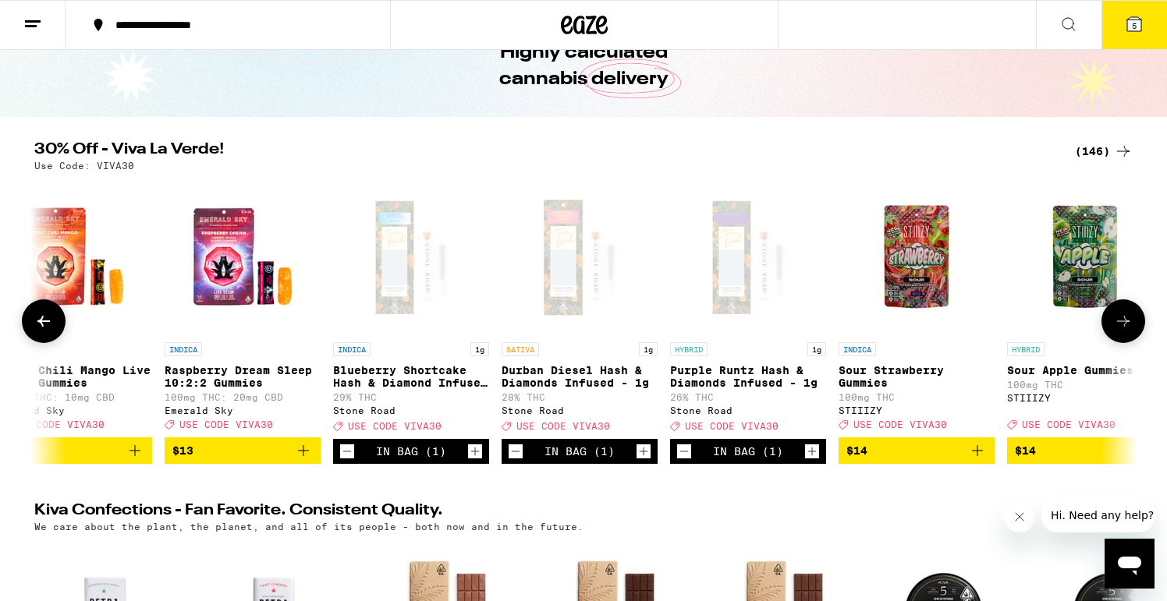
scroll to position [0, 3578]
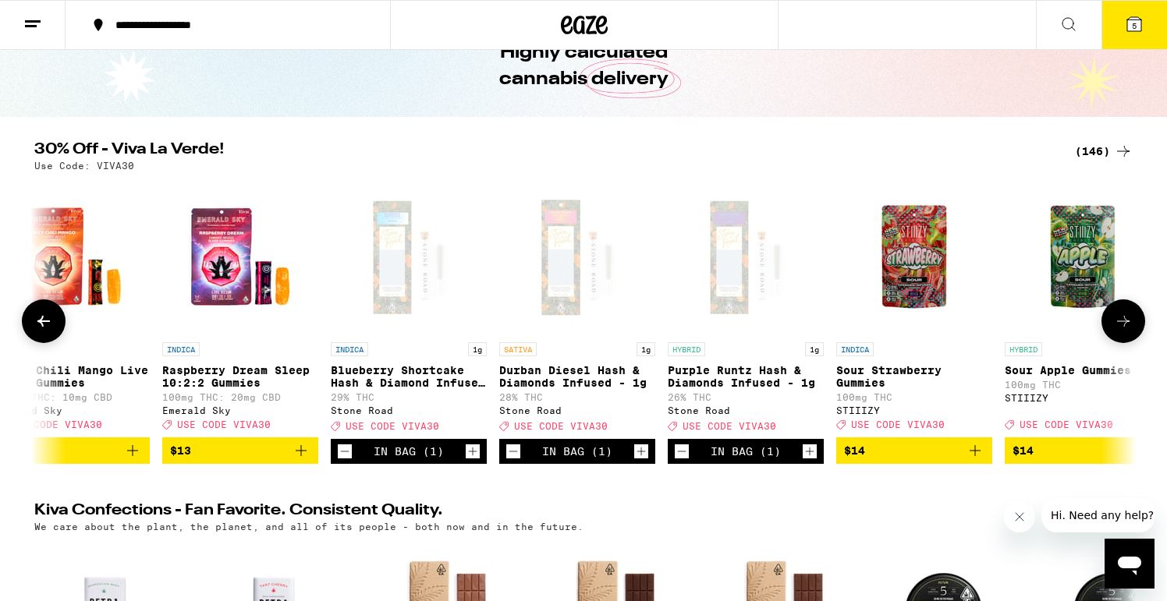
click at [809, 461] on icon "Increment" at bounding box center [809, 451] width 14 height 19
click at [1131, 7] on button "6" at bounding box center [1134, 25] width 66 height 48
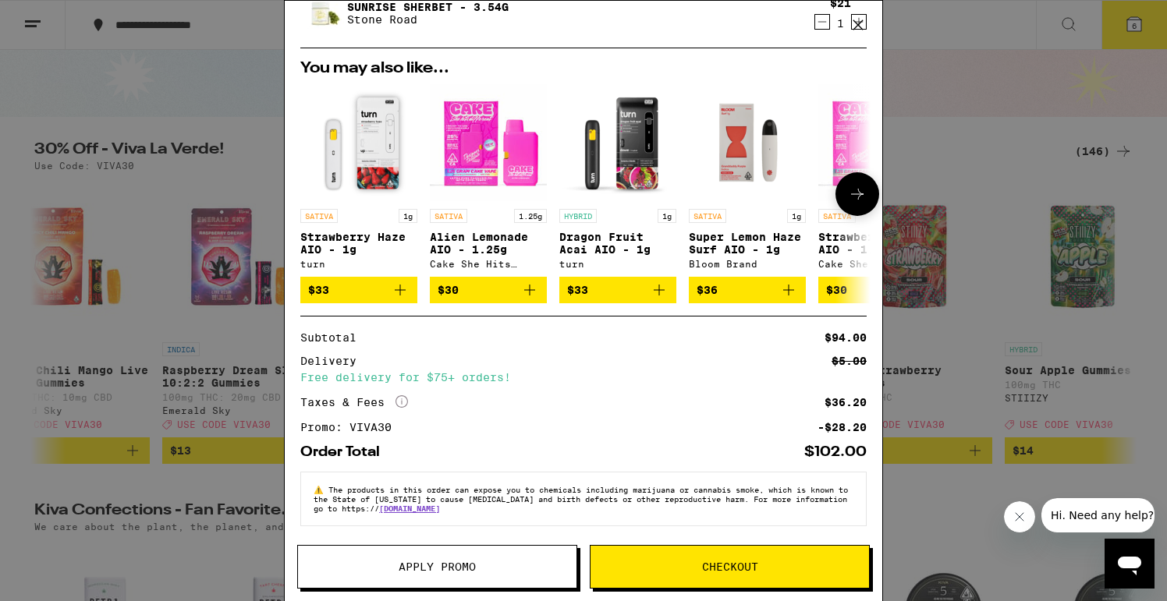
scroll to position [292, 0]
click at [991, 277] on div "Your Cart Durban Diesel Hash & Diamonds Infused - 1g Stone Road $13 1 Blueberry…" at bounding box center [583, 300] width 1167 height 601
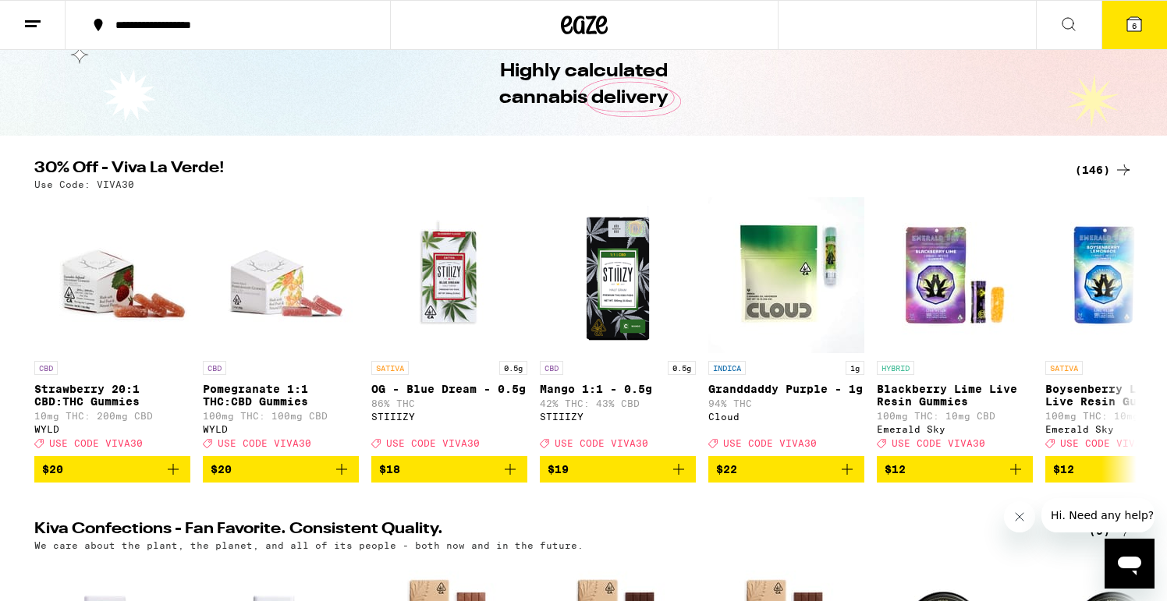
click at [1128, 16] on icon at bounding box center [1134, 24] width 19 height 19
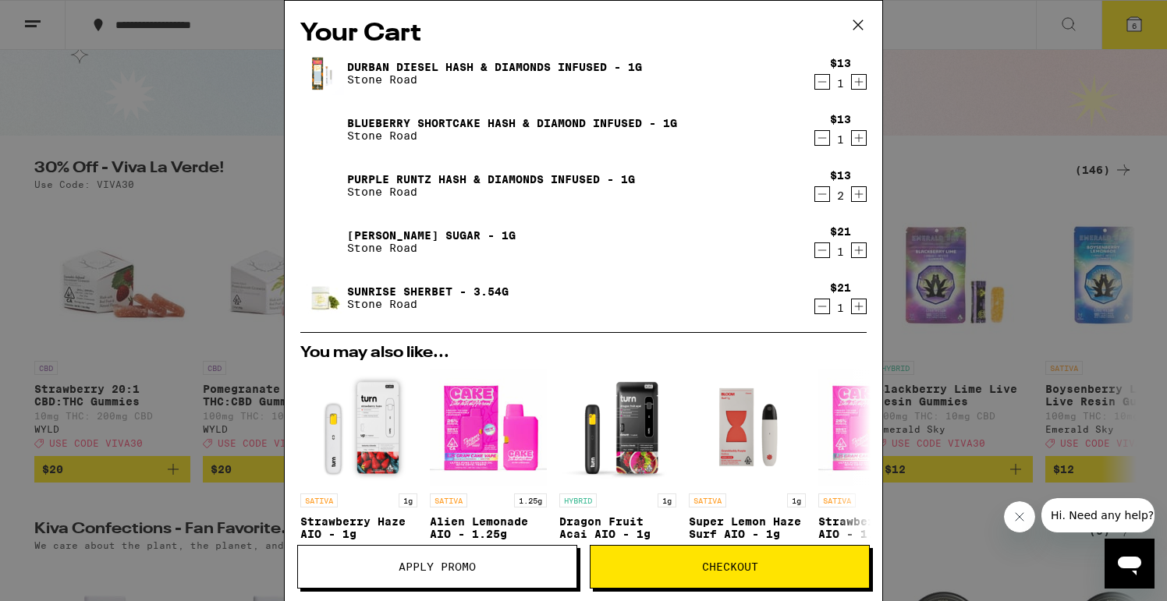
click at [956, 136] on div "Your Cart Durban Diesel Hash & Diamonds Infused - 1g Stone Road $13 1 Blueberry…" at bounding box center [583, 300] width 1167 height 601
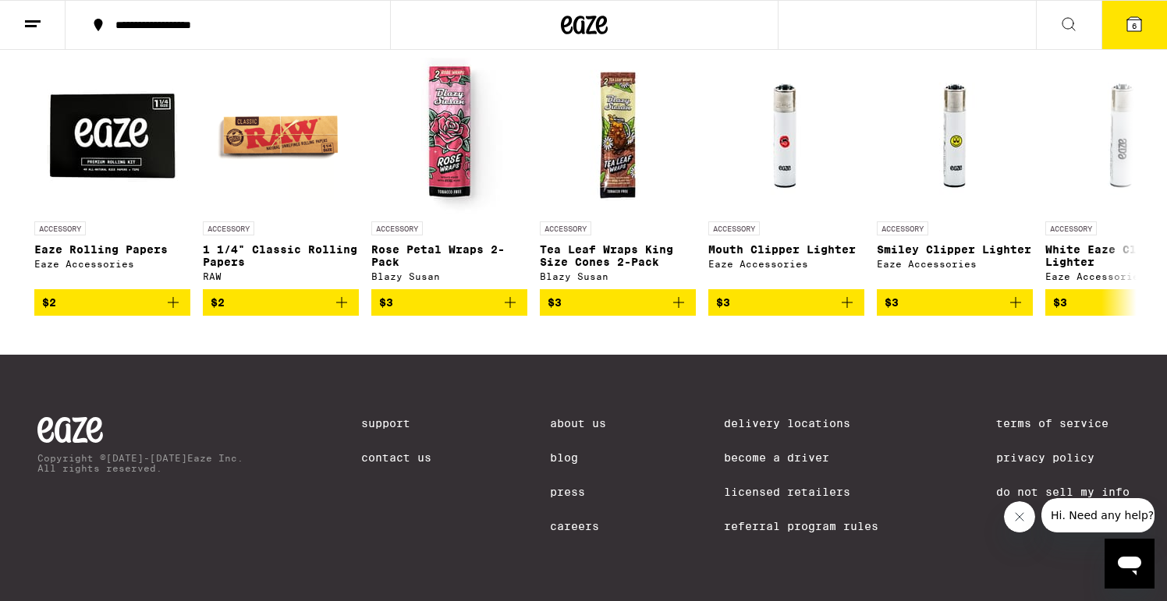
scroll to position [6934, 0]
click at [1131, 182] on icon at bounding box center [1123, 186] width 19 height 19
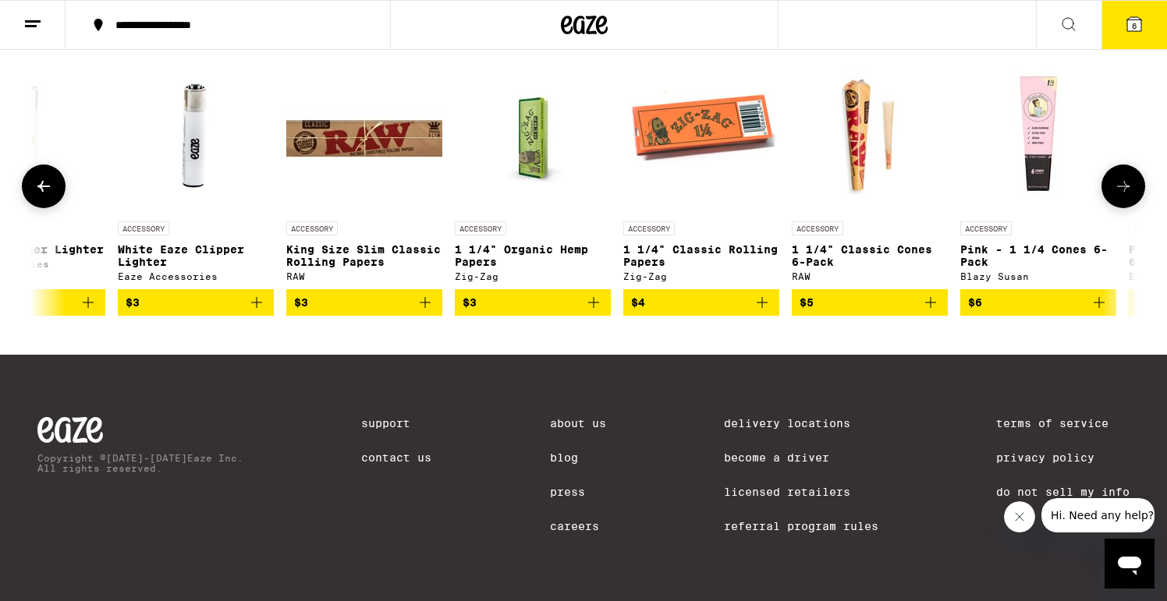
click at [1131, 182] on icon at bounding box center [1123, 186] width 19 height 19
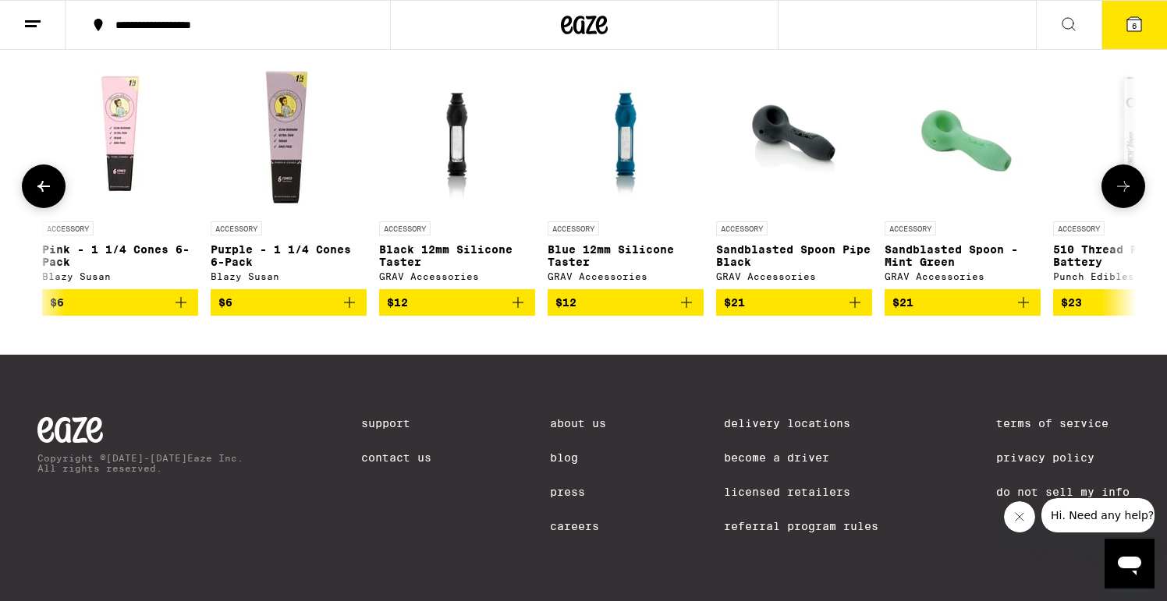
scroll to position [0, 1855]
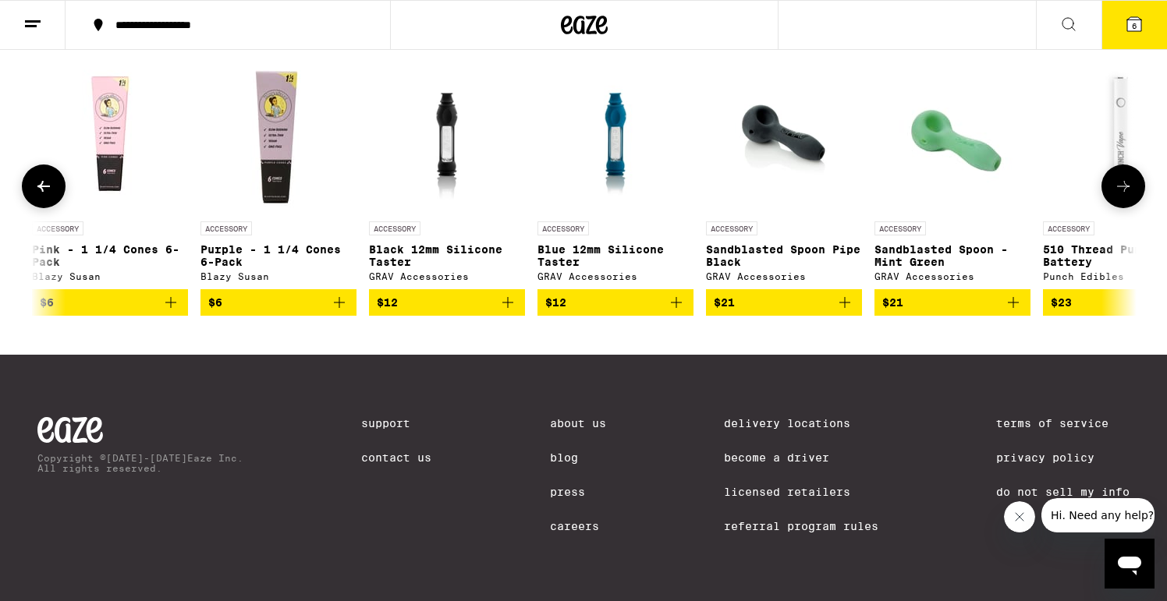
click at [1016, 294] on icon "Add to bag" at bounding box center [1013, 302] width 19 height 19
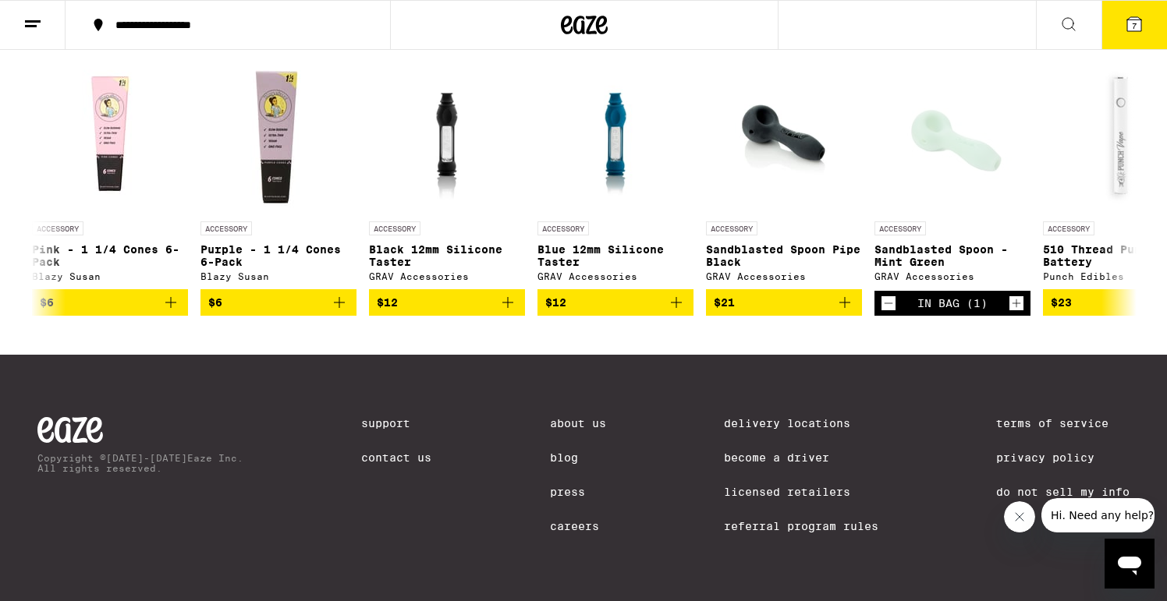
click at [1129, 25] on icon at bounding box center [1134, 24] width 14 height 14
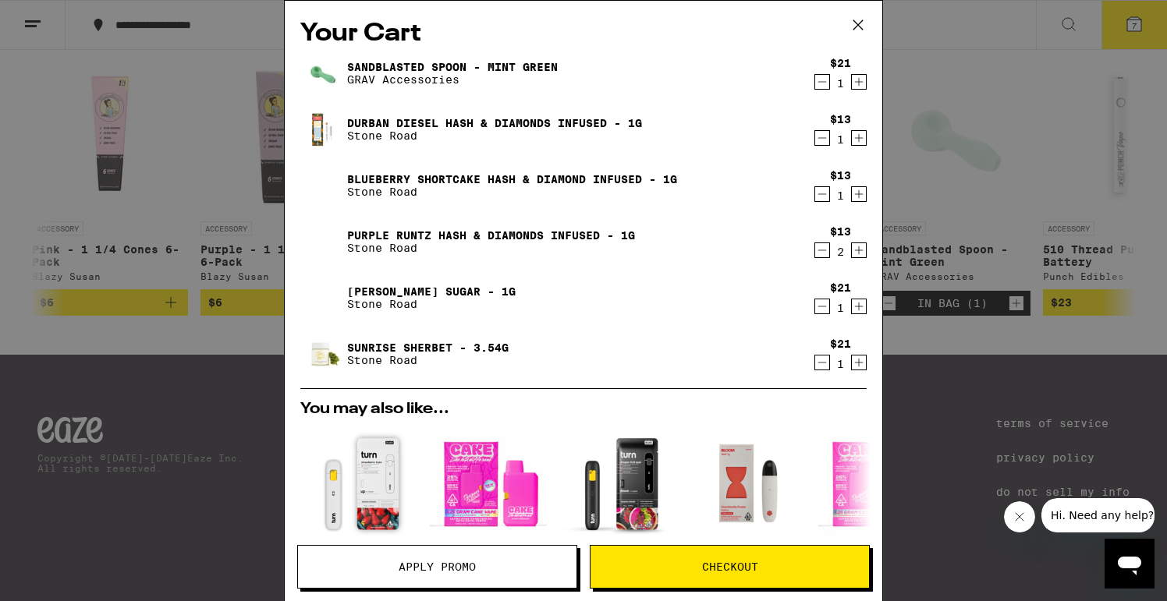
scroll to position [350, 0]
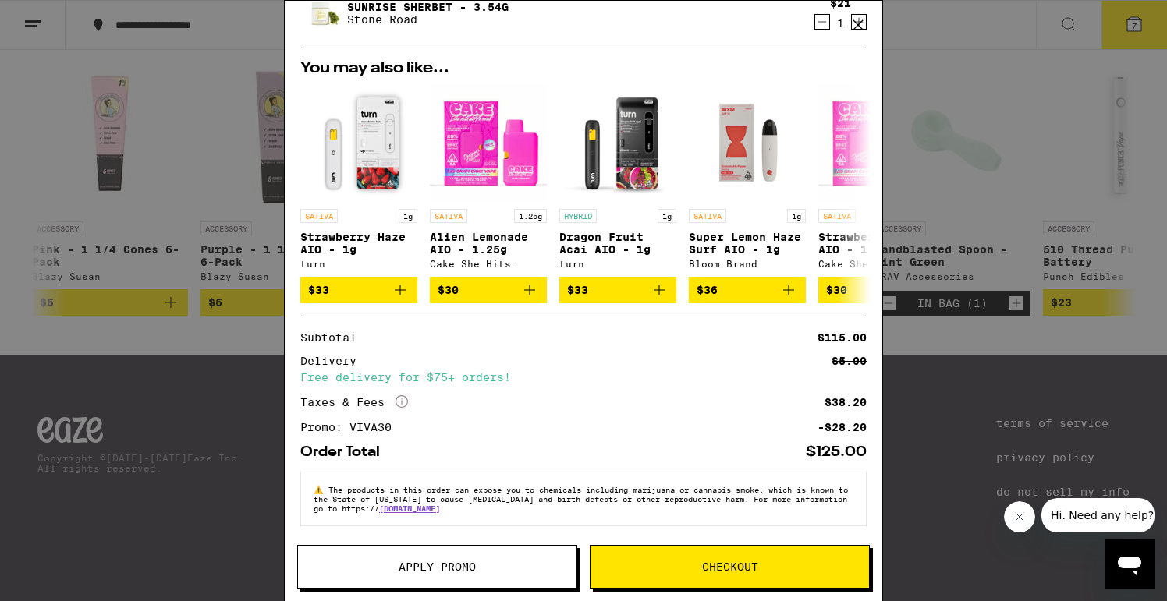
click at [696, 554] on button "Checkout" at bounding box center [730, 567] width 280 height 44
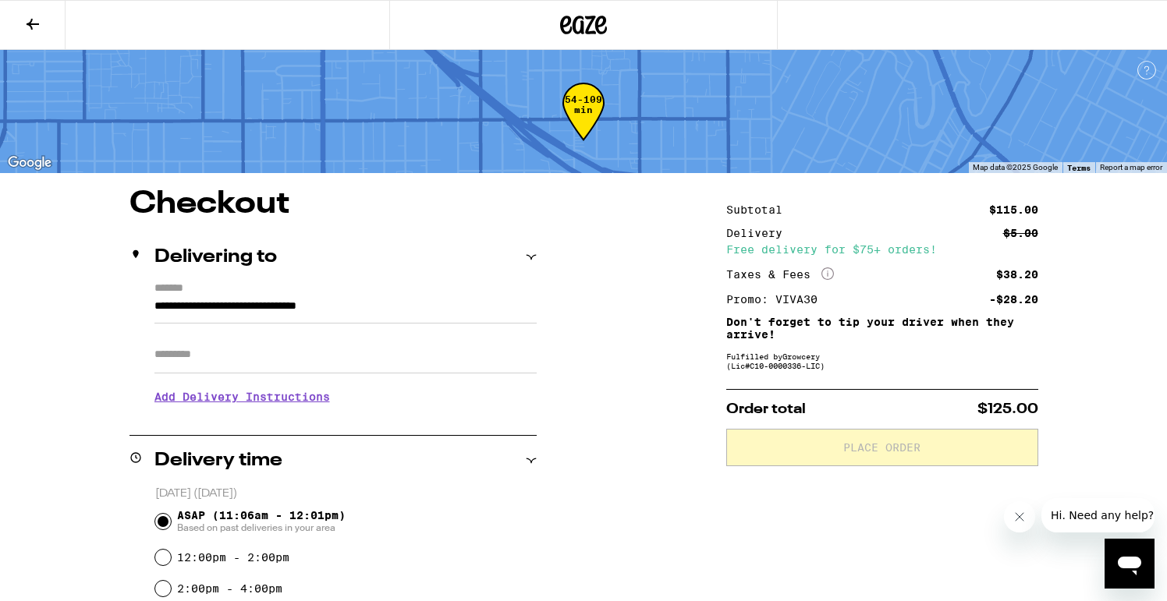
click at [316, 399] on h3 "Add Delivery Instructions" at bounding box center [345, 397] width 382 height 36
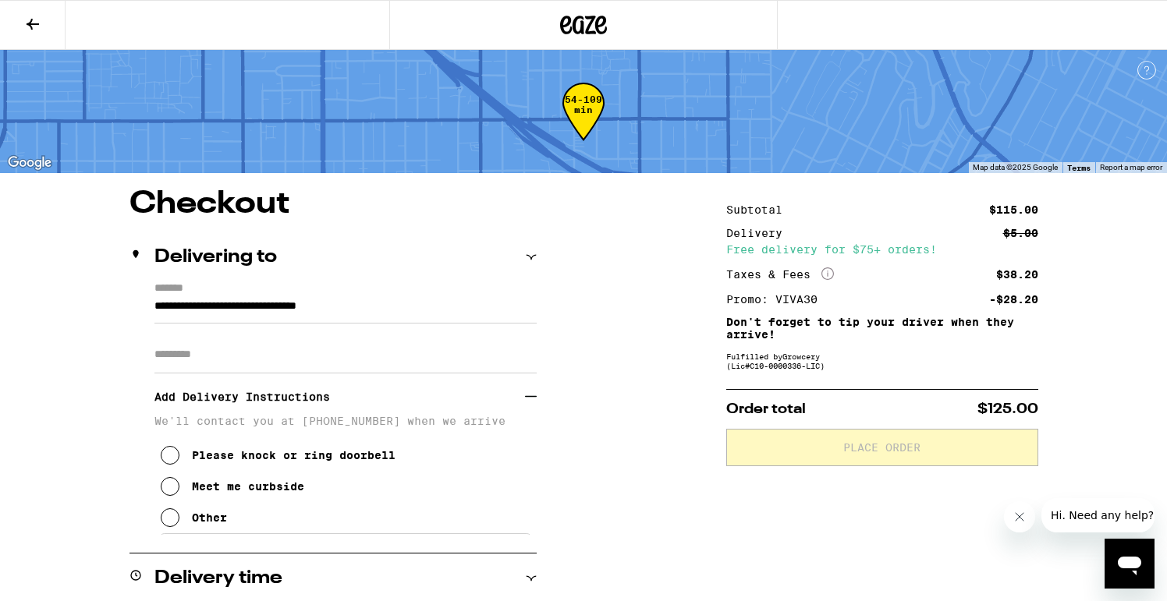
click at [172, 526] on icon at bounding box center [170, 517] width 19 height 19
click at [298, 567] on textarea "Enter any other delivery instructions you want driver to know" at bounding box center [345, 569] width 371 height 73
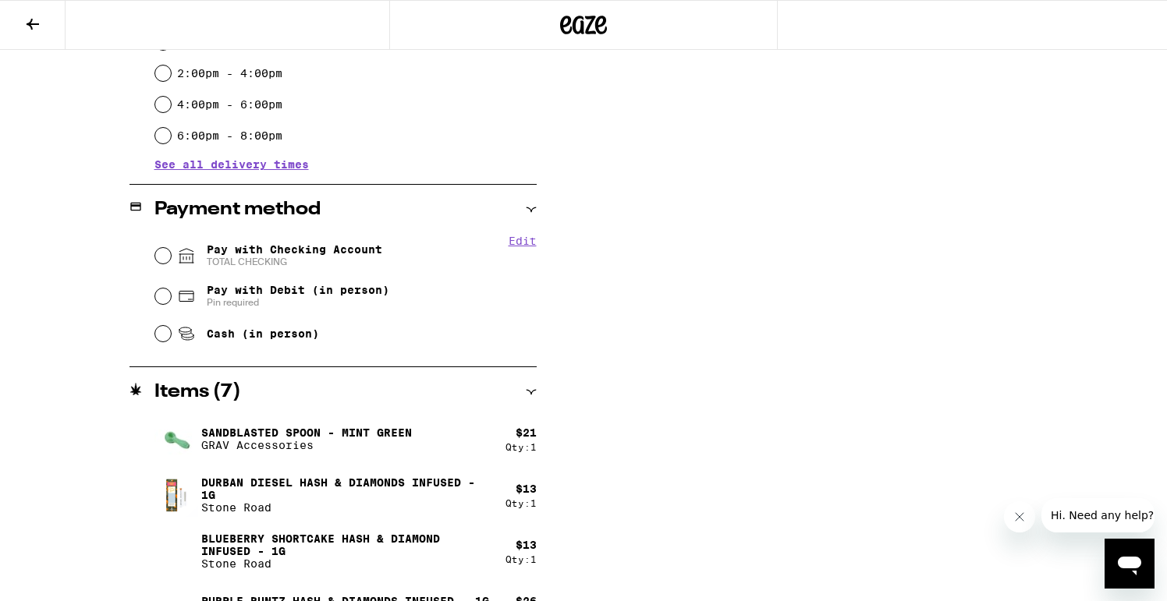
scroll to position [729, 0]
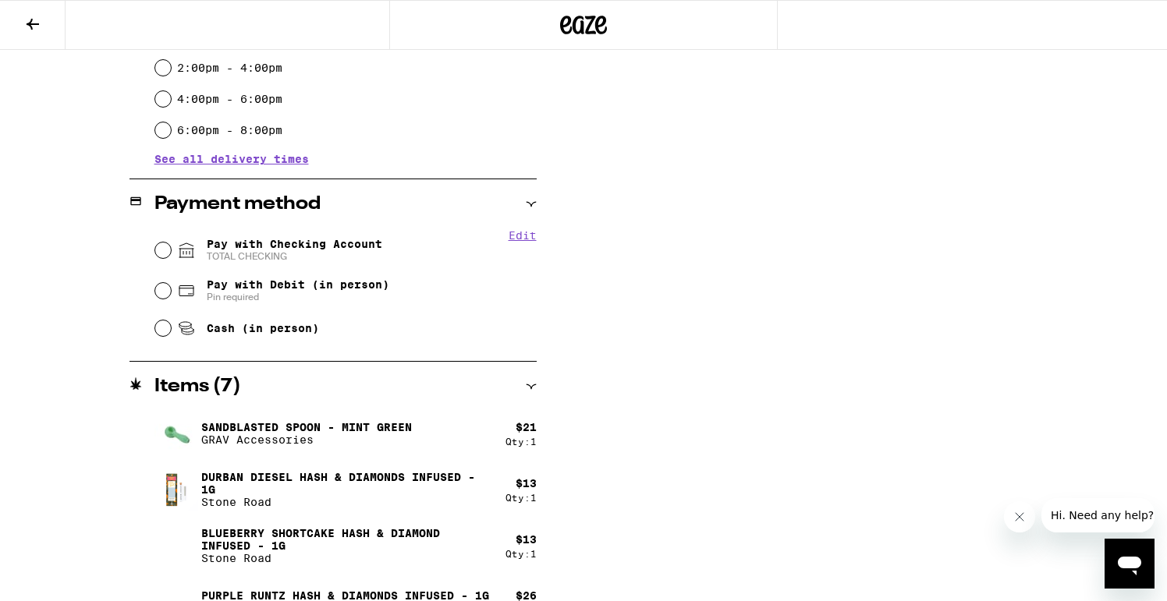
type textarea "The address is an eyeglass store Cateye Spectacles. It's ok to deliver in the s…"
click at [160, 253] on input "Pay with Checking Account TOTAL CHECKING" at bounding box center [163, 251] width 16 height 16
radio input "true"
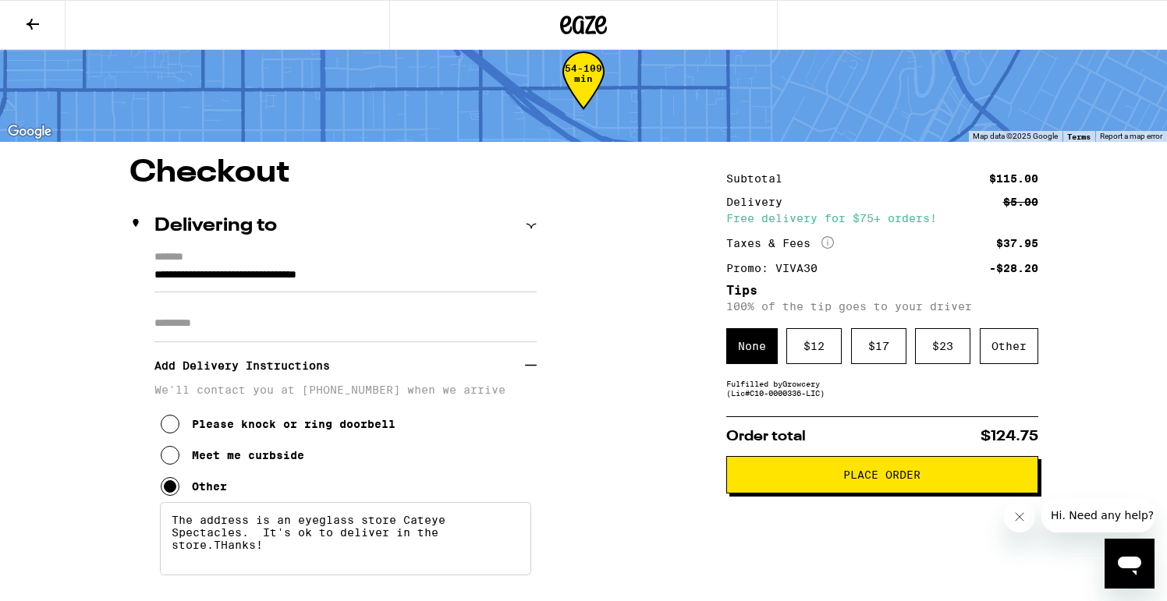
scroll to position [28, 0]
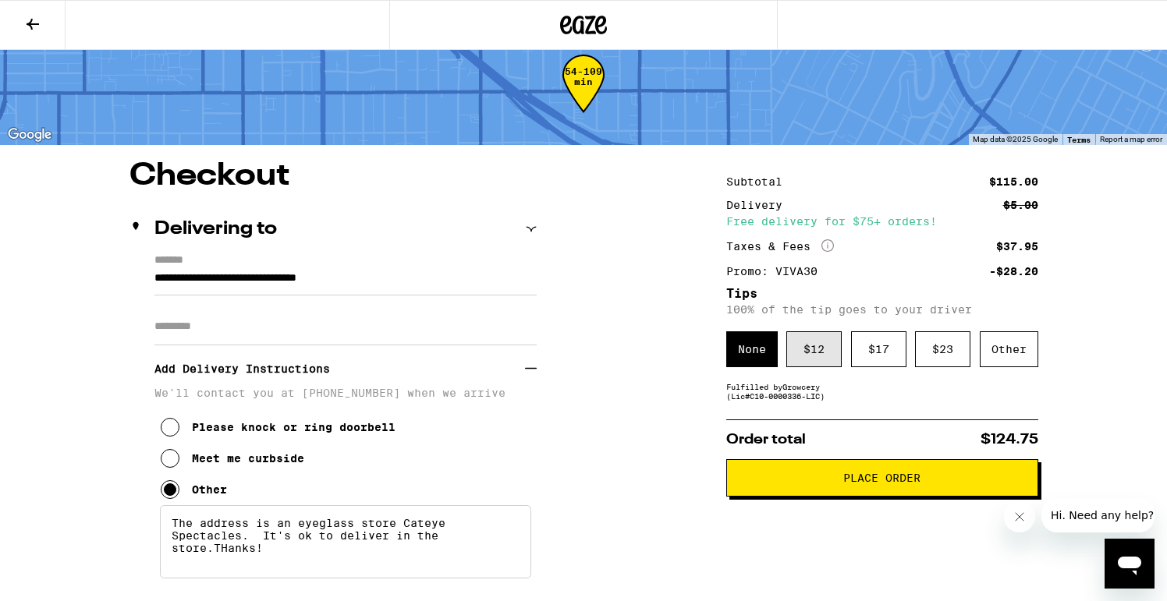
click at [808, 358] on div "$ 12" at bounding box center [813, 349] width 55 height 36
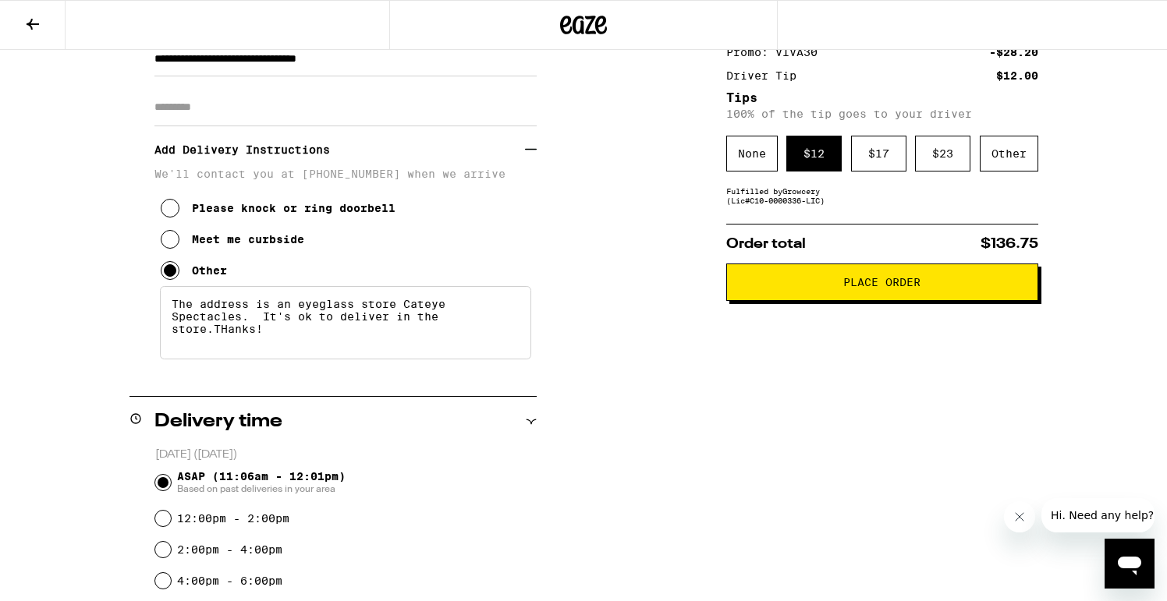
scroll to position [0, 0]
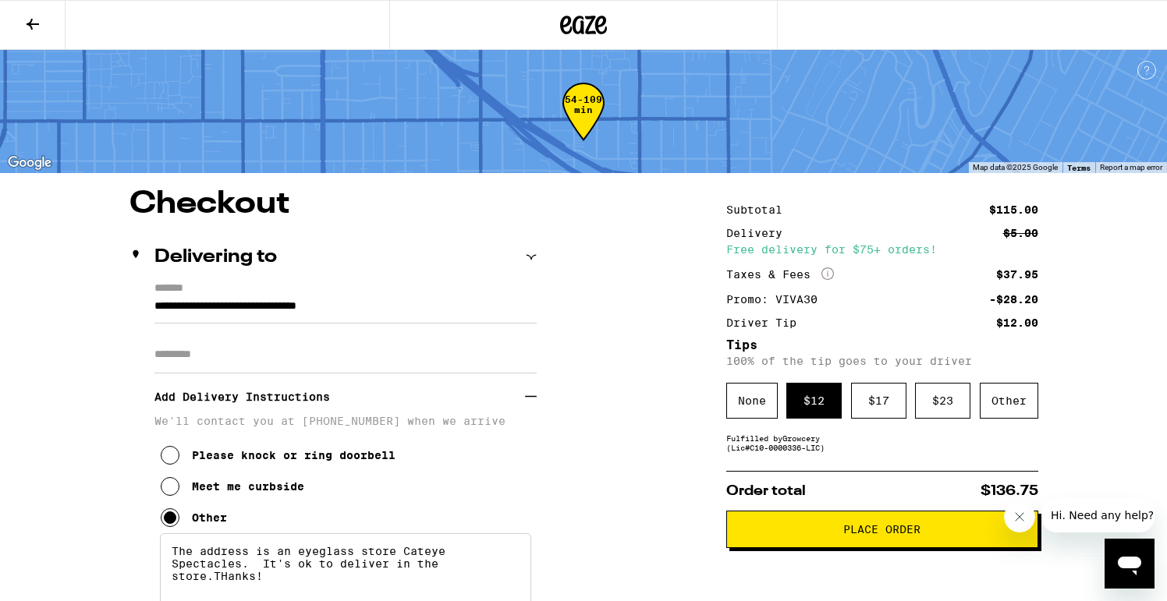
click at [34, 27] on icon at bounding box center [32, 24] width 19 height 19
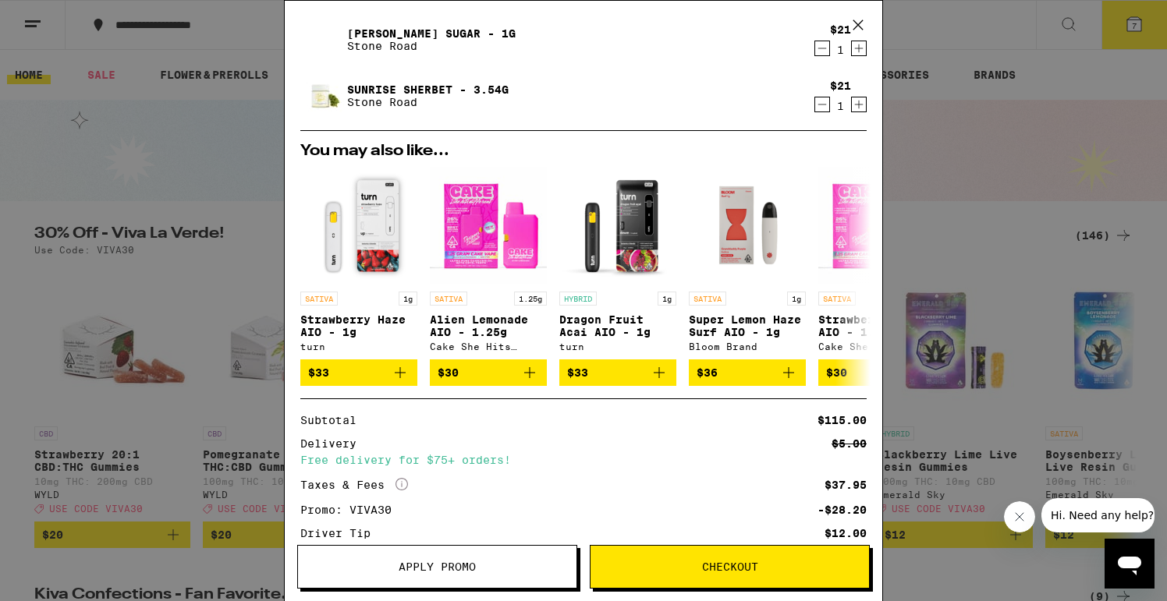
scroll to position [270, 0]
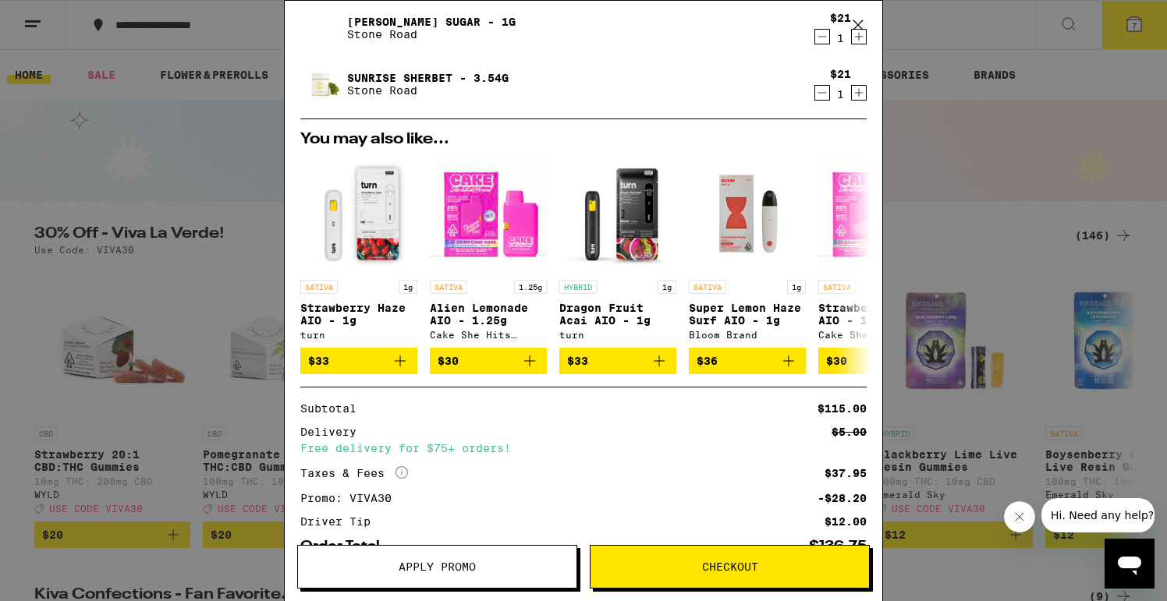
click at [83, 334] on div "Your Cart Sandblasted Spoon - Mint Green GRAV Accessories $21 1 Durban Diesel H…" at bounding box center [583, 300] width 1167 height 601
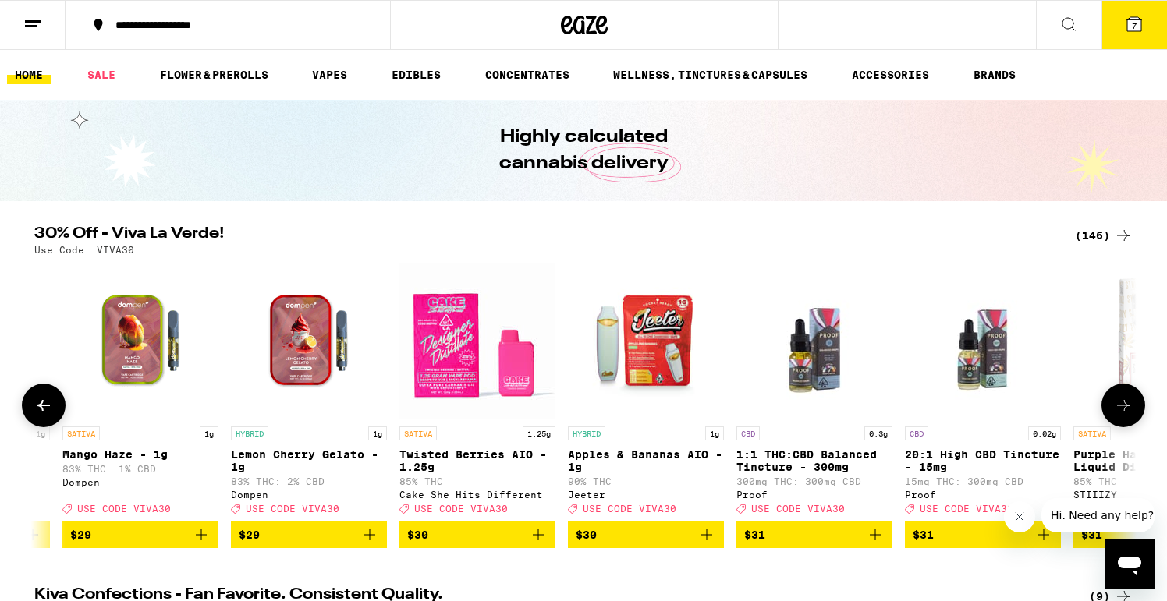
scroll to position [0, 16569]
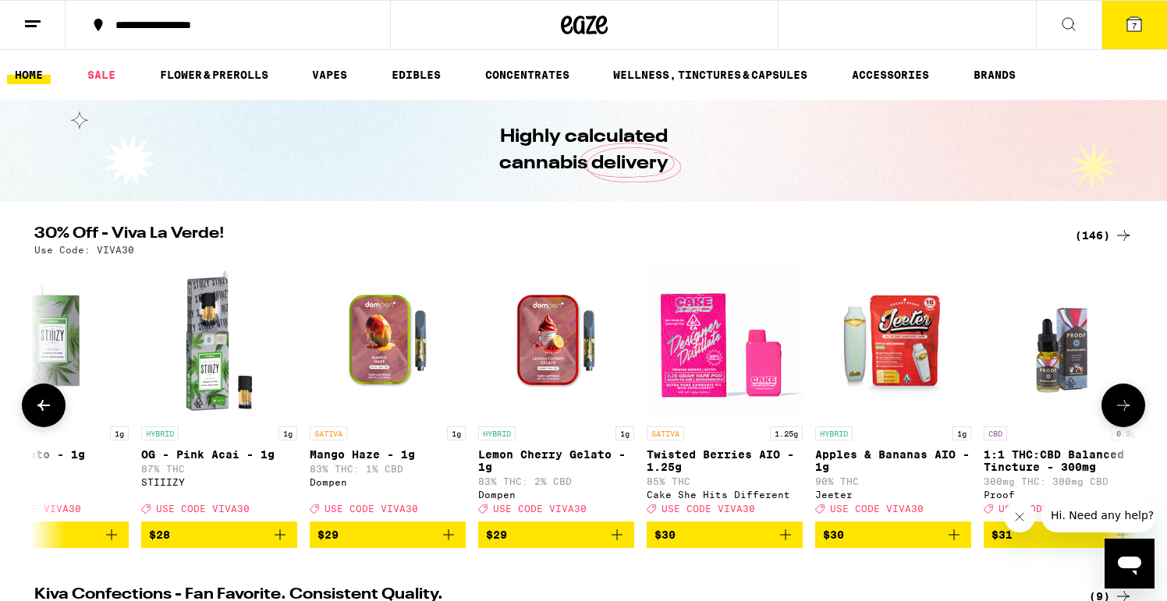
click at [792, 544] on icon "Add to bag" at bounding box center [785, 535] width 19 height 19
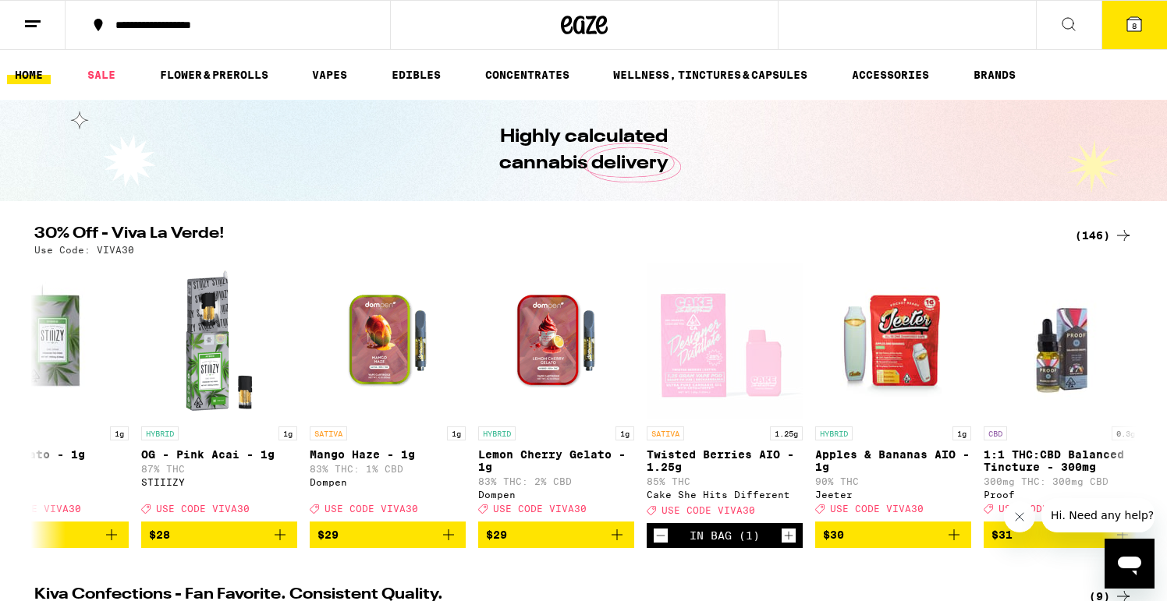
click at [1138, 41] on button "8" at bounding box center [1134, 25] width 66 height 48
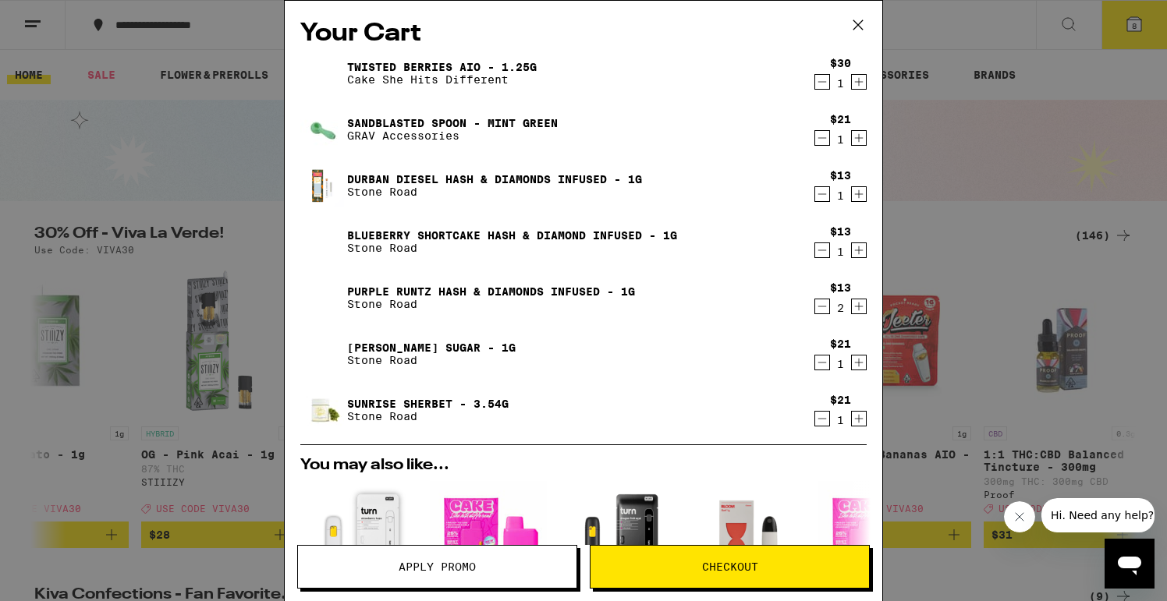
click at [203, 240] on div "Your Cart Twisted Berries AIO - 1.25g Cake She Hits Different $30 1 Sandblasted…" at bounding box center [583, 300] width 1167 height 601
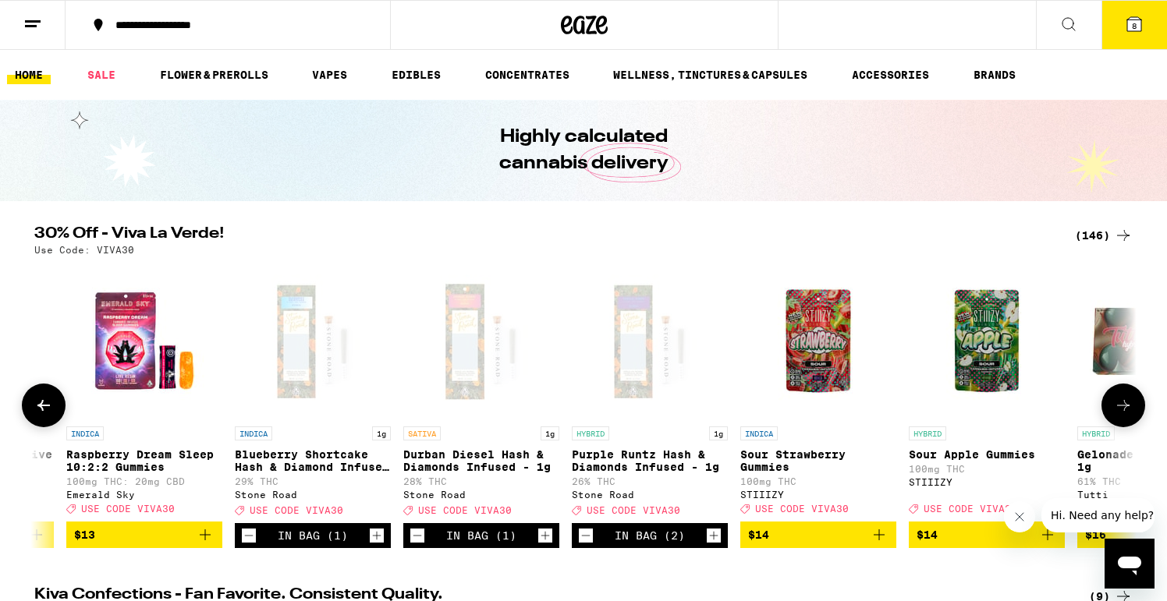
scroll to position [0, 3590]
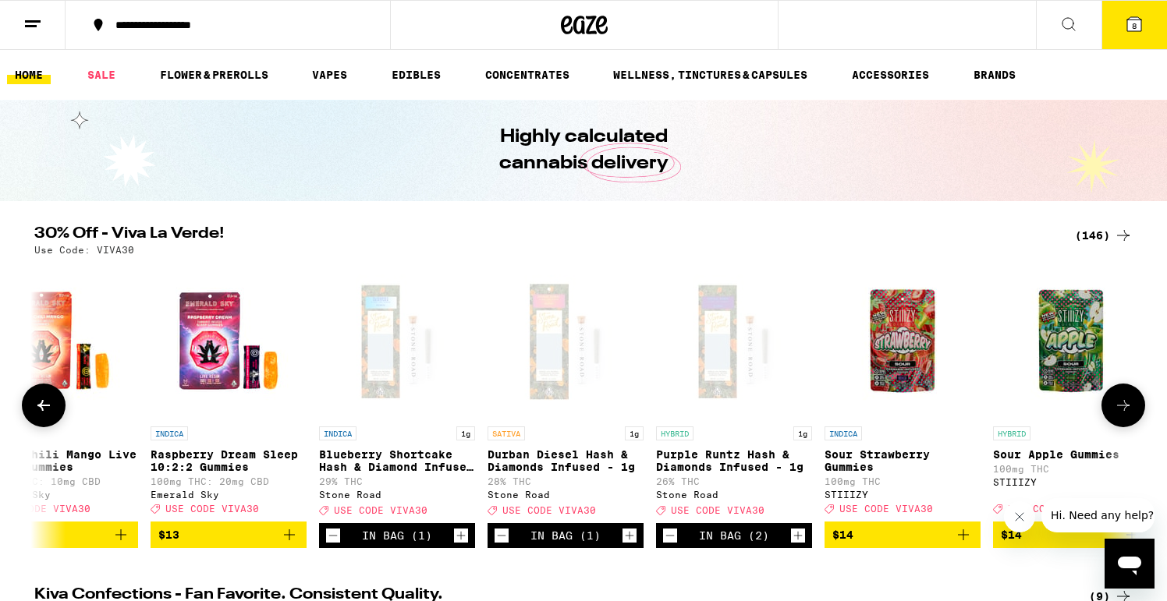
click at [506, 545] on icon "Decrement" at bounding box center [501, 535] width 14 height 19
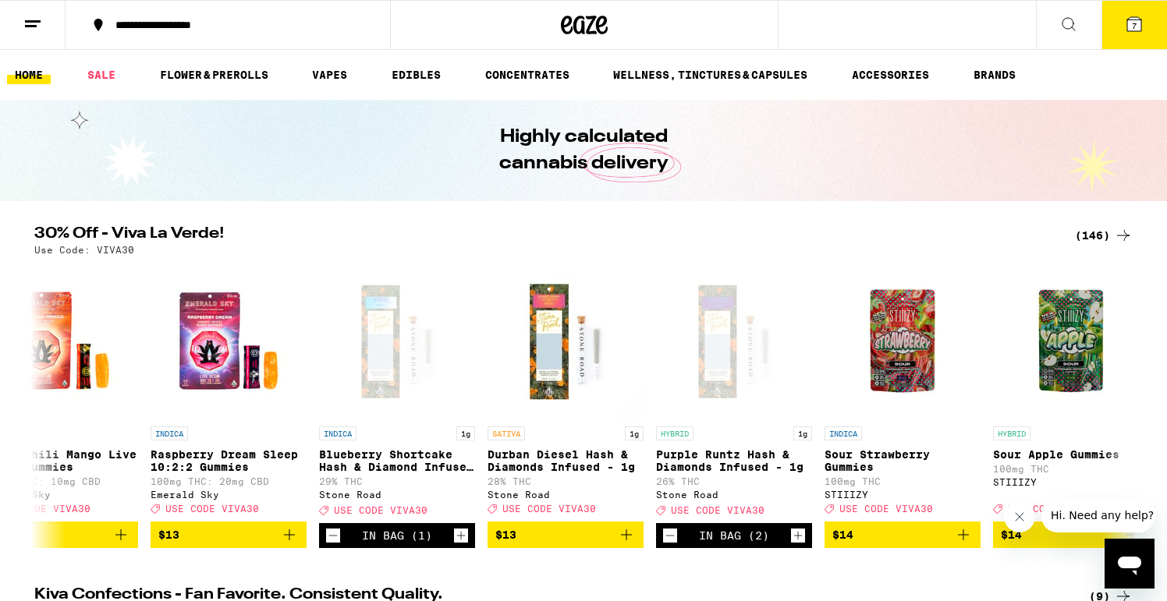
click at [917, 116] on div "Highly calculated cannabis delivery" at bounding box center [583, 150] width 1167 height 101
click at [1139, 10] on button "7" at bounding box center [1134, 25] width 66 height 48
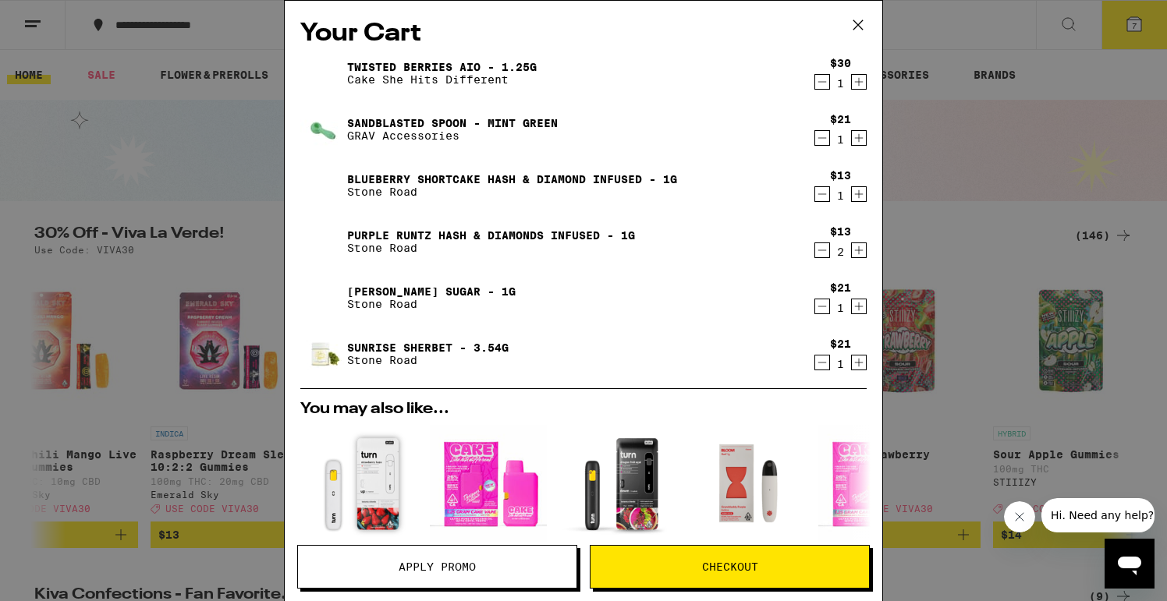
click at [820, 80] on icon "Decrement" at bounding box center [822, 82] width 14 height 19
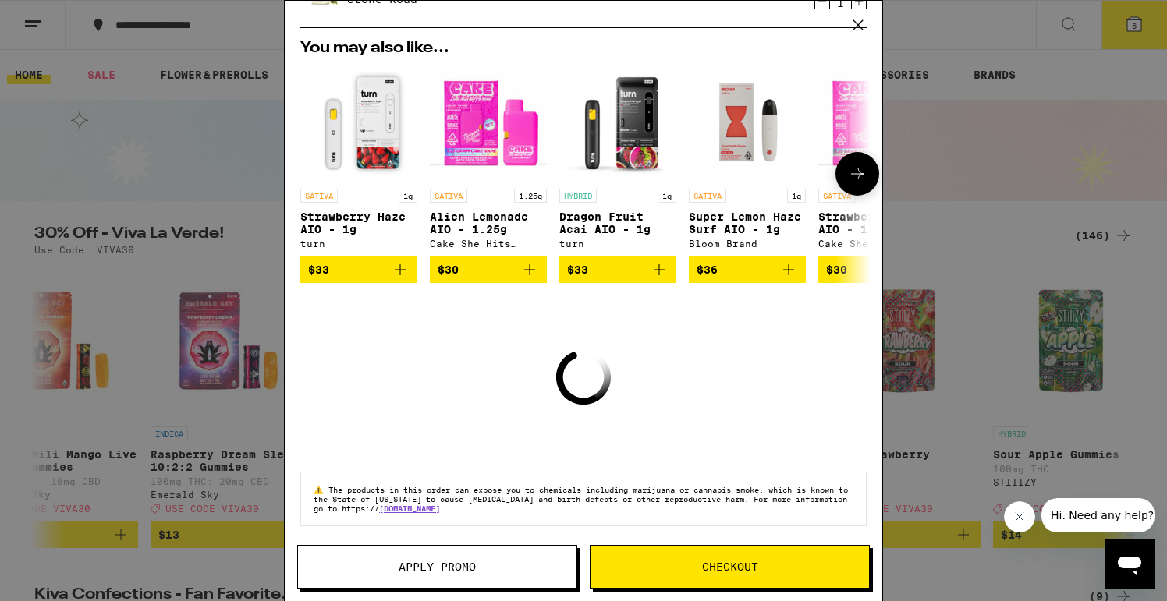
scroll to position [317, 0]
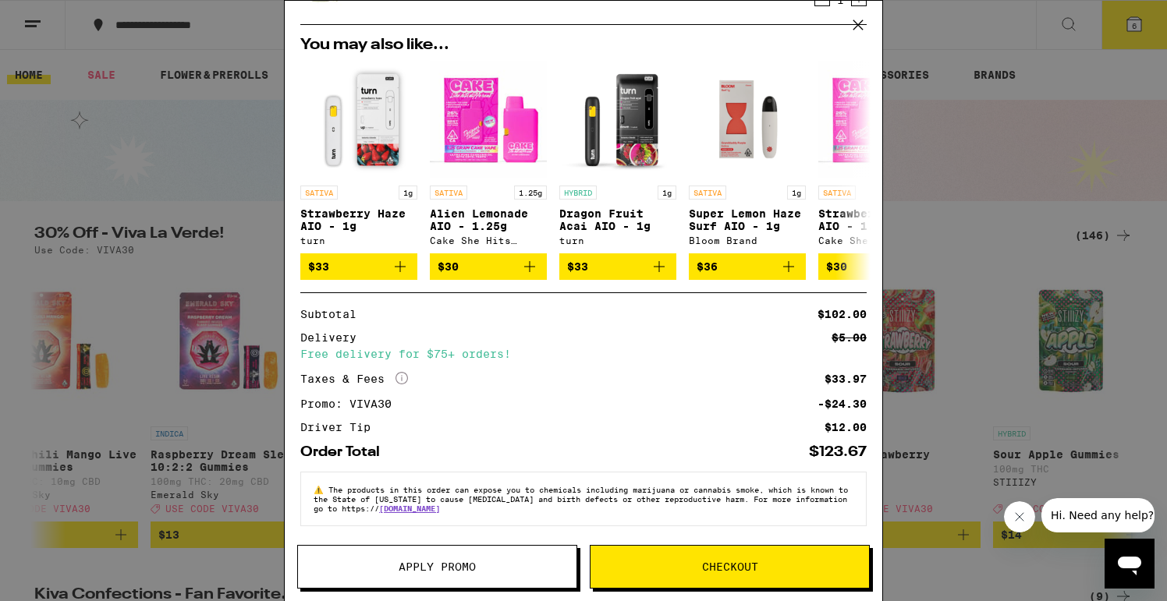
click at [725, 579] on button "Checkout" at bounding box center [730, 567] width 280 height 44
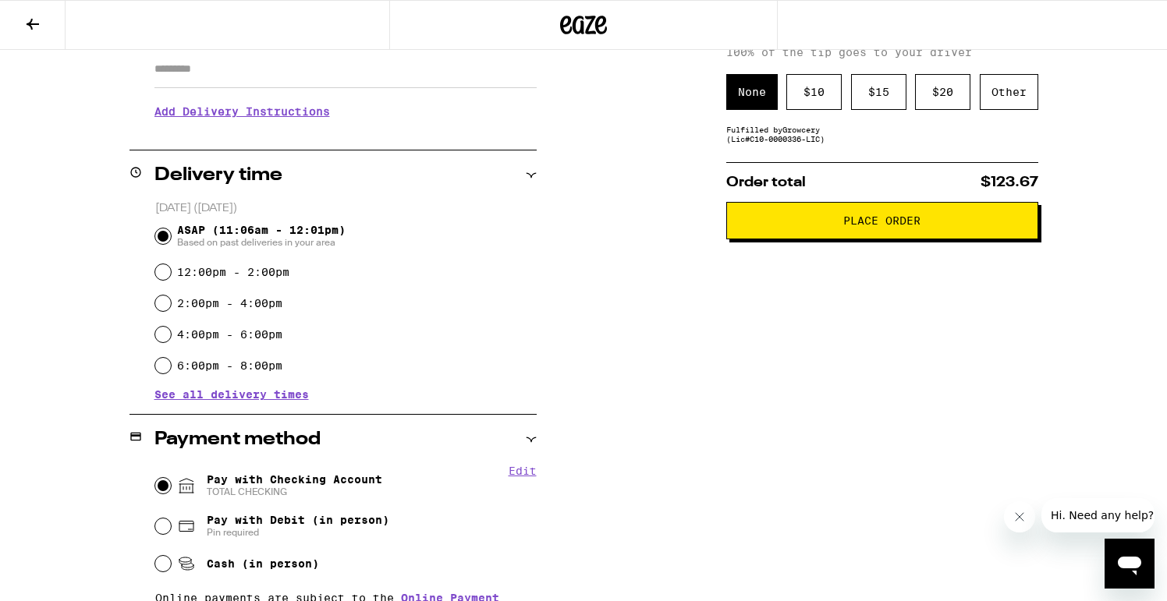
scroll to position [283, 0]
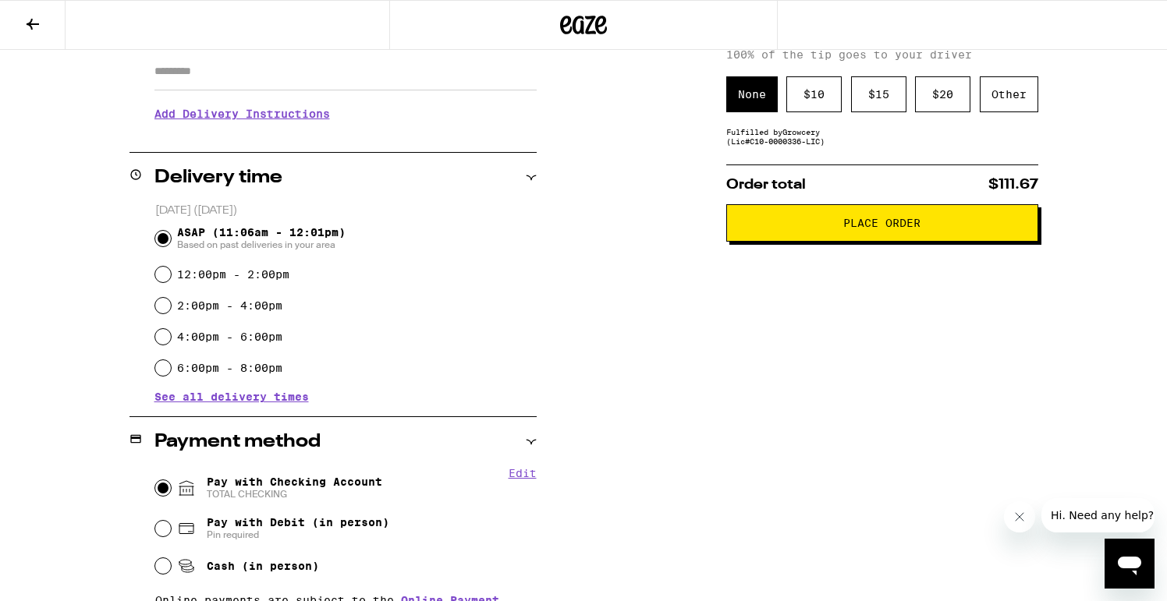
click at [253, 113] on h3 "Add Delivery Instructions" at bounding box center [345, 114] width 382 height 36
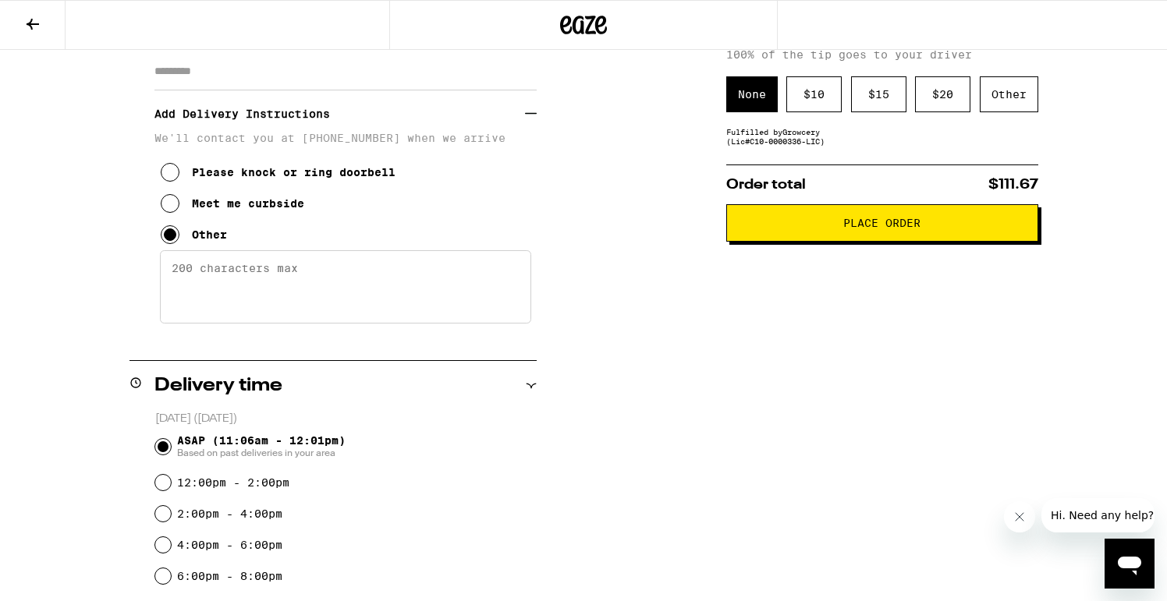
click at [251, 283] on textarea "Enter any other delivery instructions you want driver to know" at bounding box center [345, 286] width 371 height 73
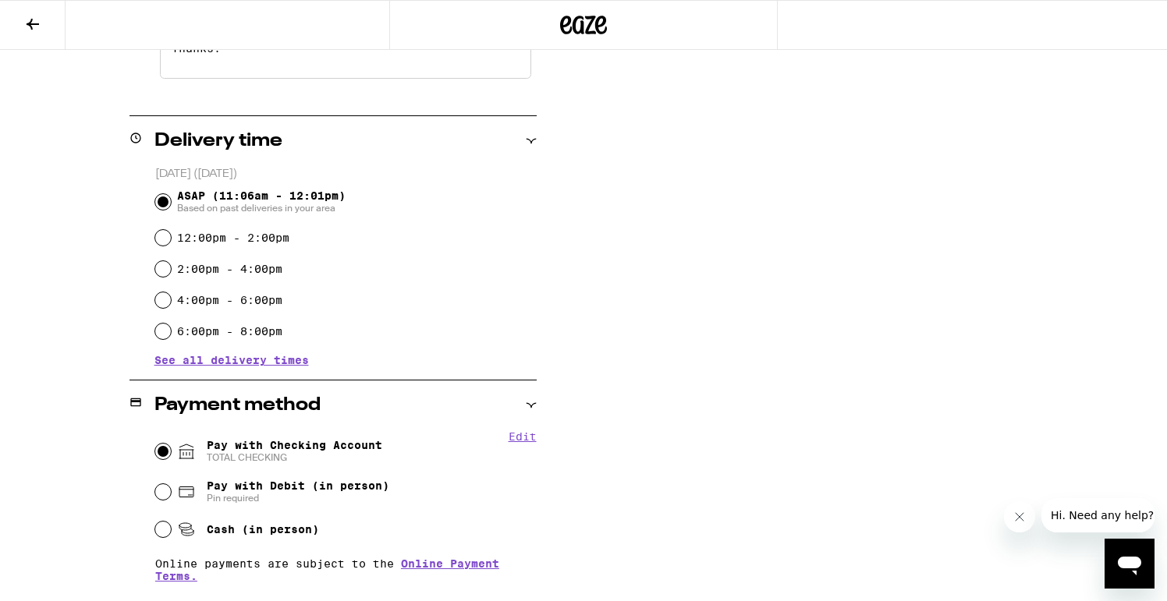
scroll to position [0, 0]
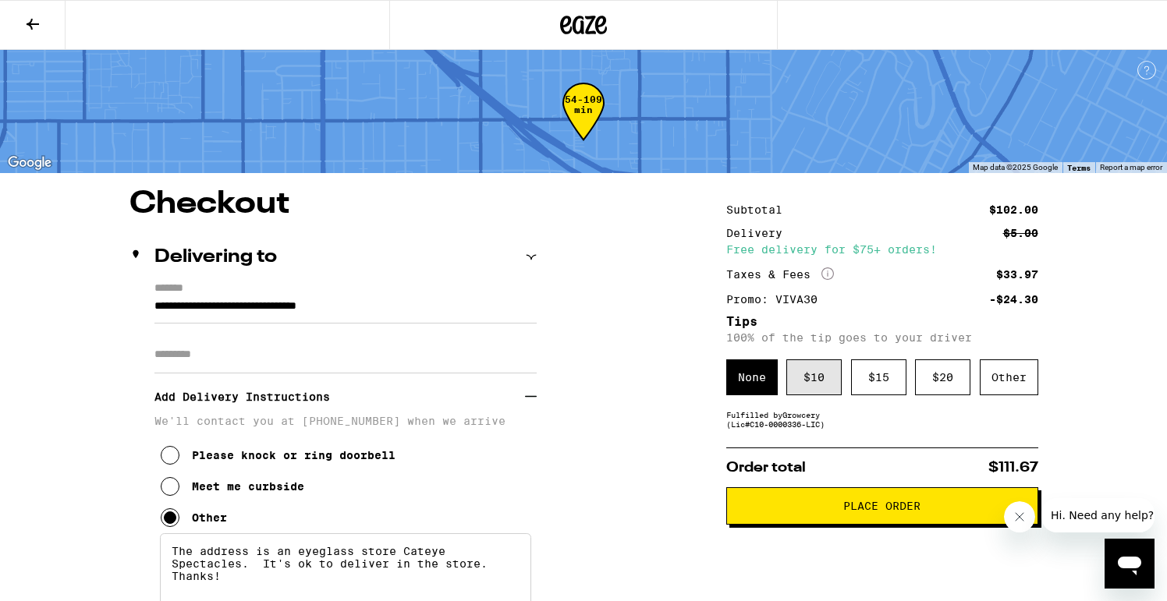
type textarea "The address is an eyeglass store Cateye Spectacles. It's ok to deliver in the s…"
click at [806, 390] on div "$ 10" at bounding box center [813, 378] width 55 height 36
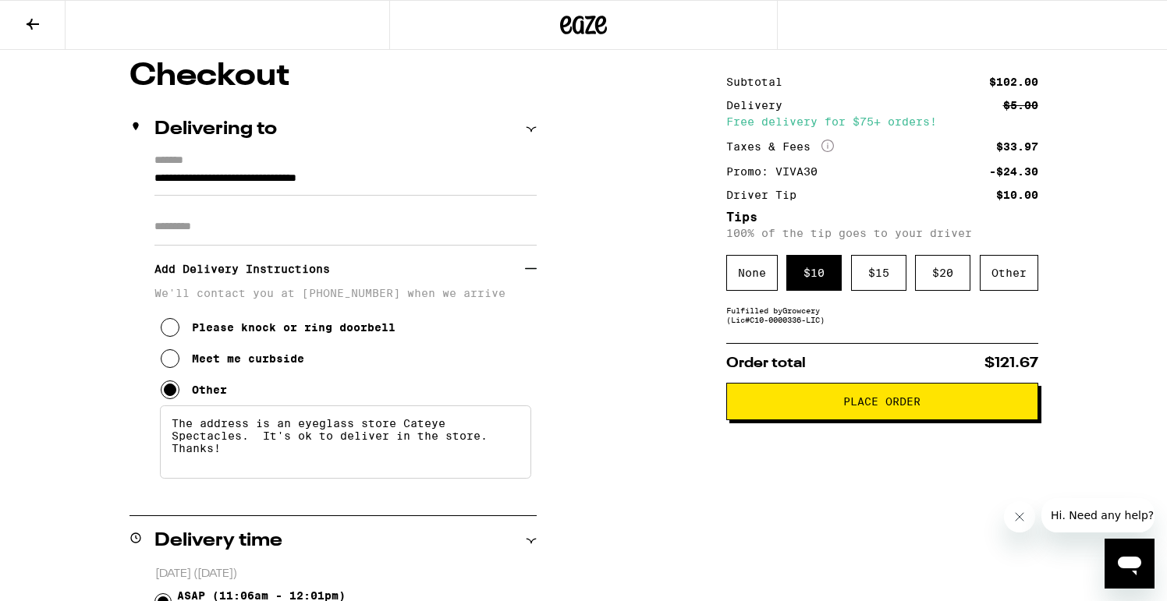
scroll to position [131, 0]
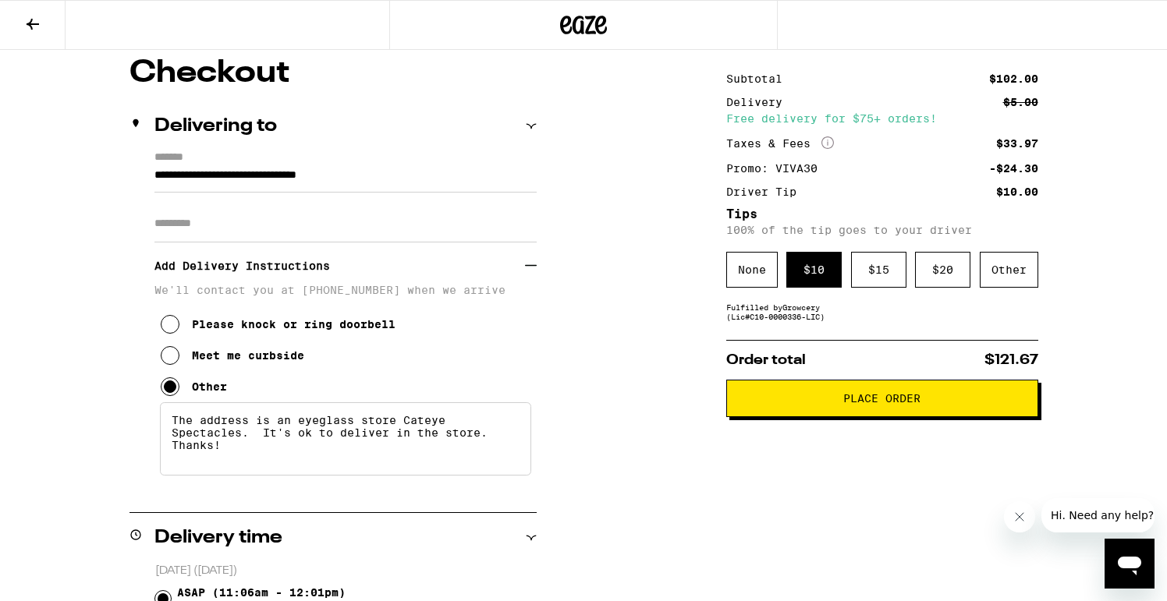
click at [852, 393] on button "Place Order" at bounding box center [882, 398] width 312 height 37
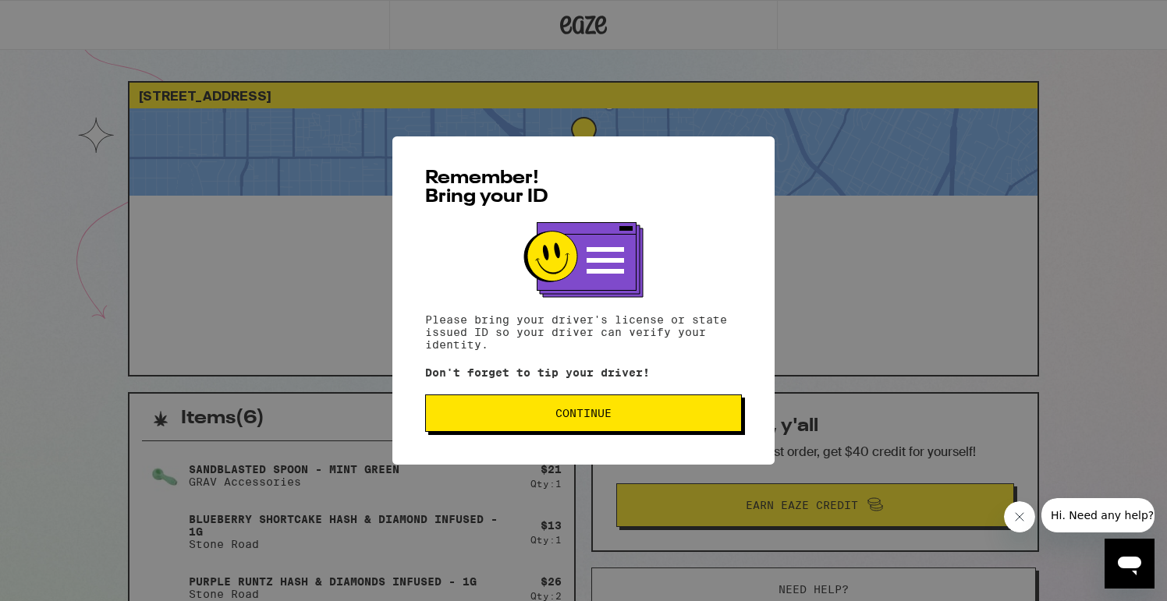
click at [569, 409] on button "Continue" at bounding box center [583, 413] width 317 height 37
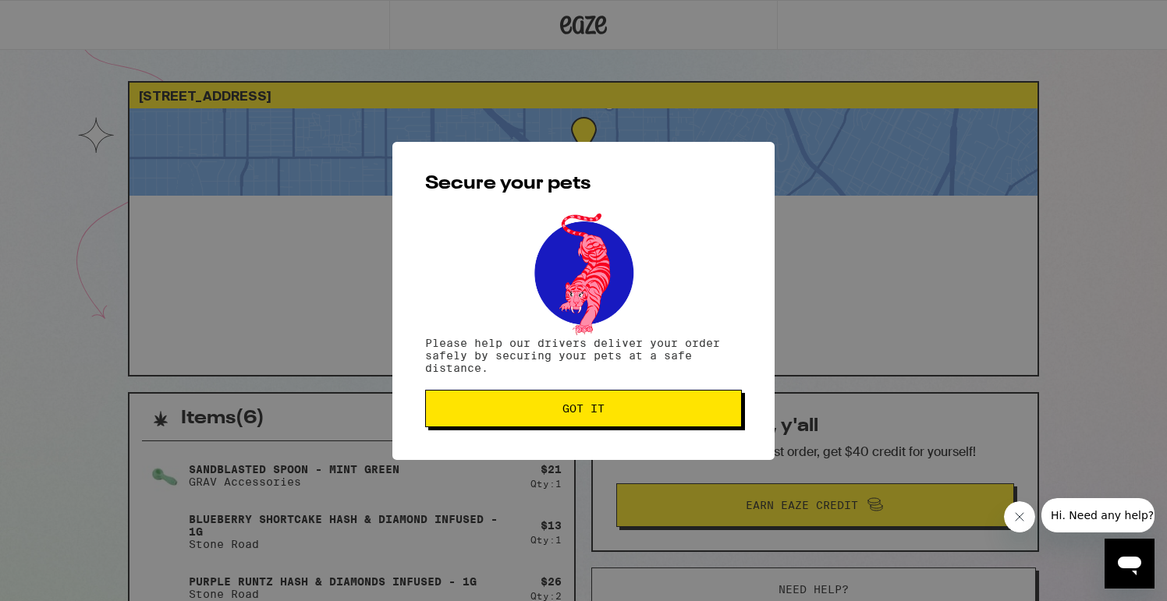
click at [569, 407] on span "Got it" at bounding box center [583, 408] width 42 height 11
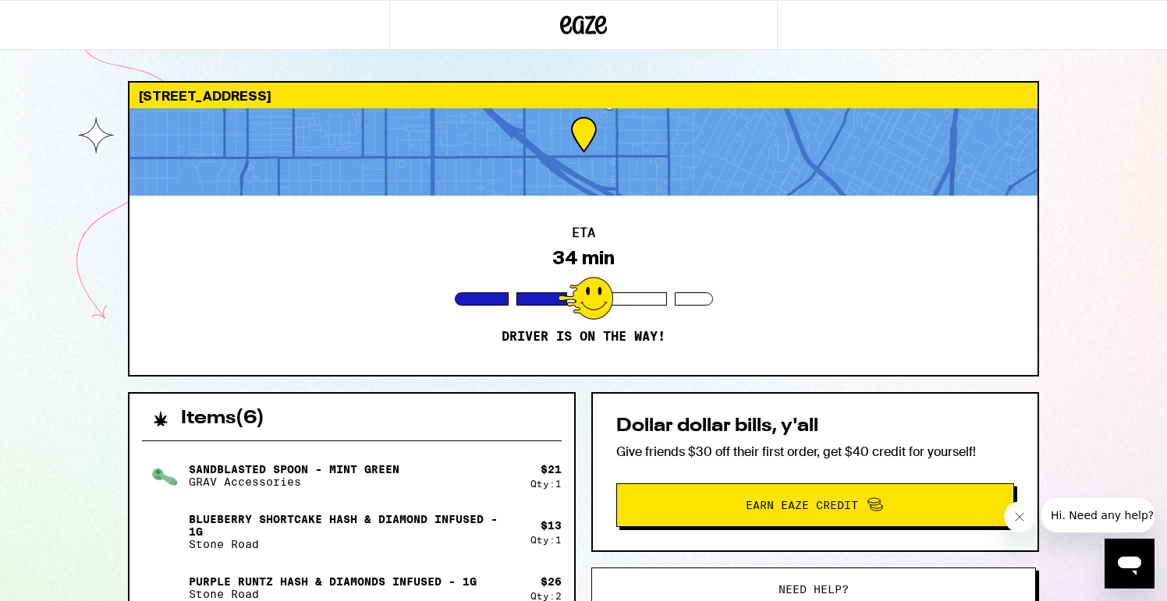
click at [41, 153] on div "[STREET_ADDRESS] ETA 34 min Driver is on the way! Items ( 6 ) Sandblasted Spoon…" at bounding box center [583, 499] width 1167 height 998
click at [47, 158] on div "[STREET_ADDRESS] ETA 28 min Driver is on the way! Items ( 6 ) Sandblasted Spoon…" at bounding box center [583, 499] width 1167 height 998
